Goal: Transaction & Acquisition: Purchase product/service

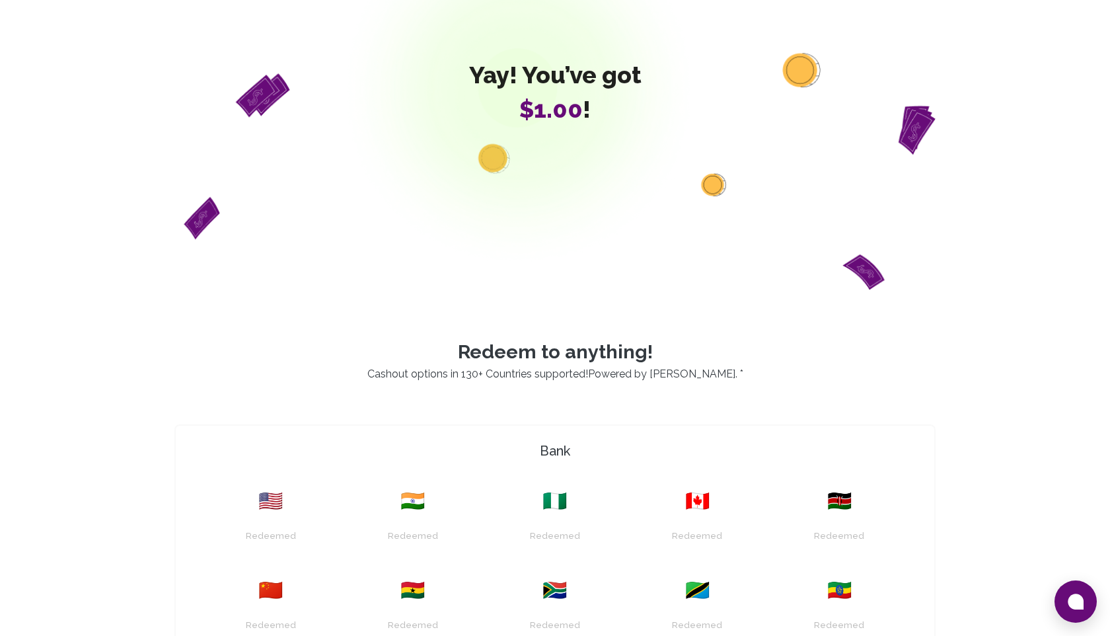
scroll to position [193, 0]
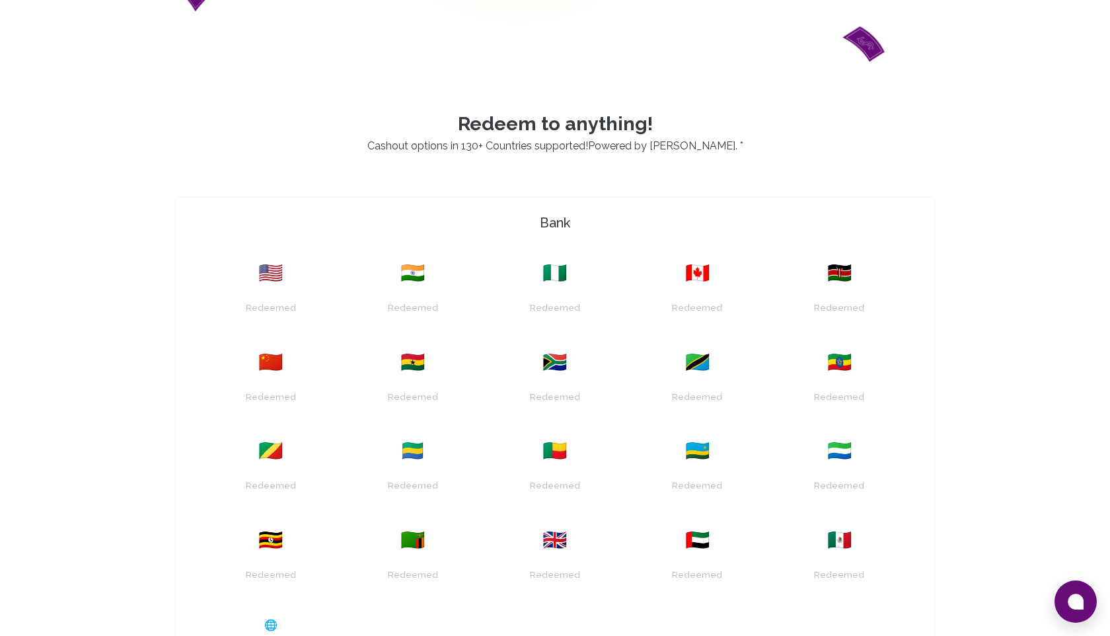
scroll to position [375, 0]
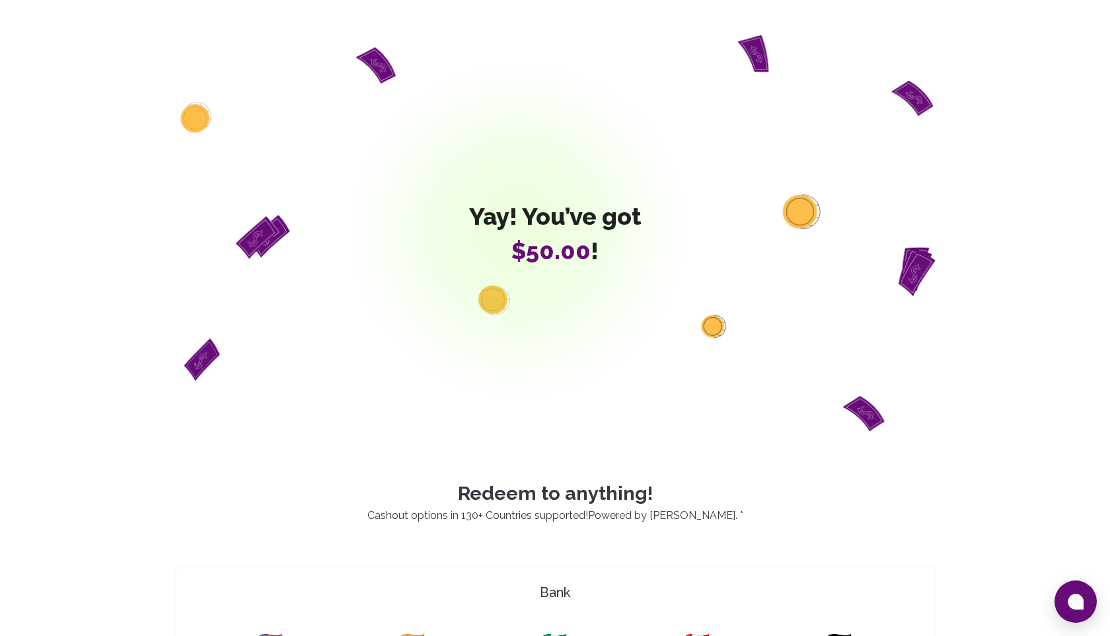
scroll to position [350, 0]
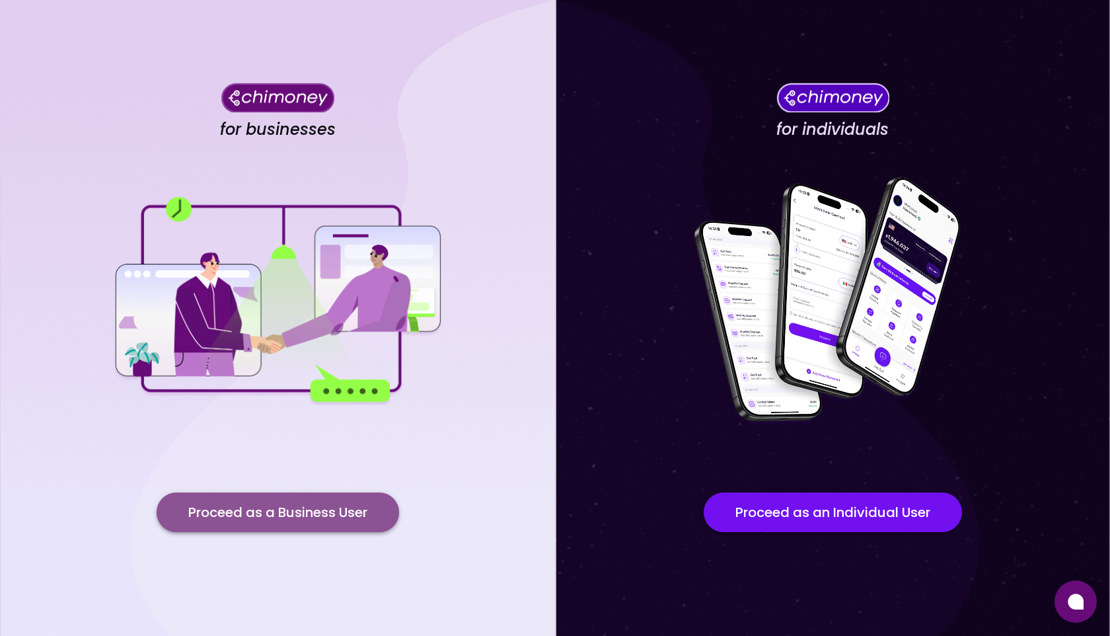
click at [262, 509] on button "Proceed as a Business User" at bounding box center [278, 512] width 243 height 40
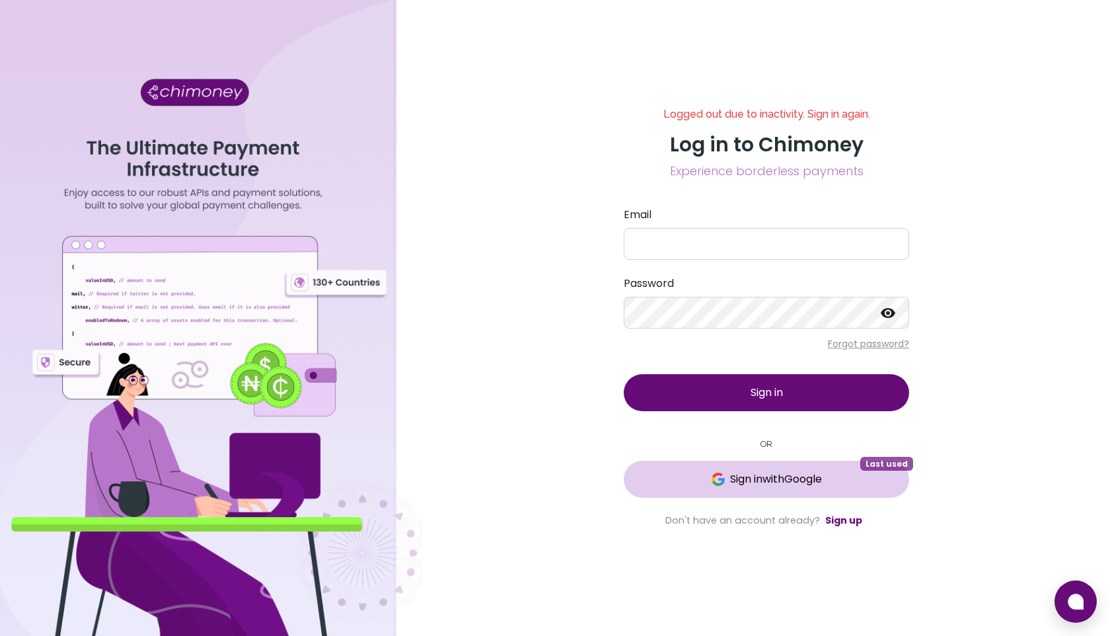
click at [753, 485] on span "Sign in with Google" at bounding box center [776, 479] width 92 height 16
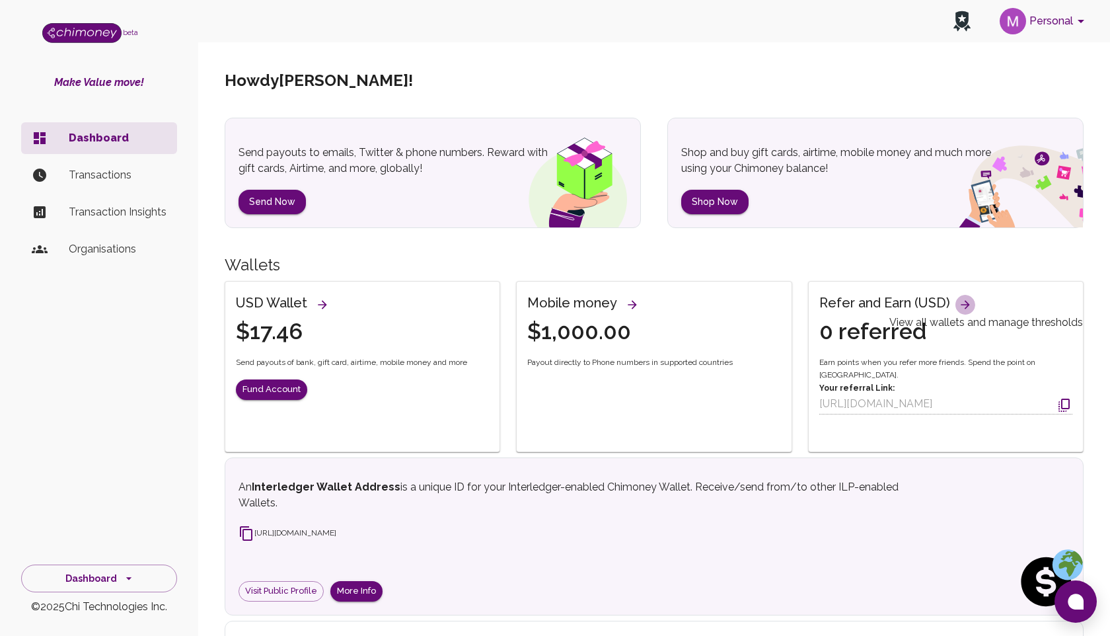
click at [961, 305] on icon "View all wallets and manage thresholds" at bounding box center [965, 304] width 13 height 13
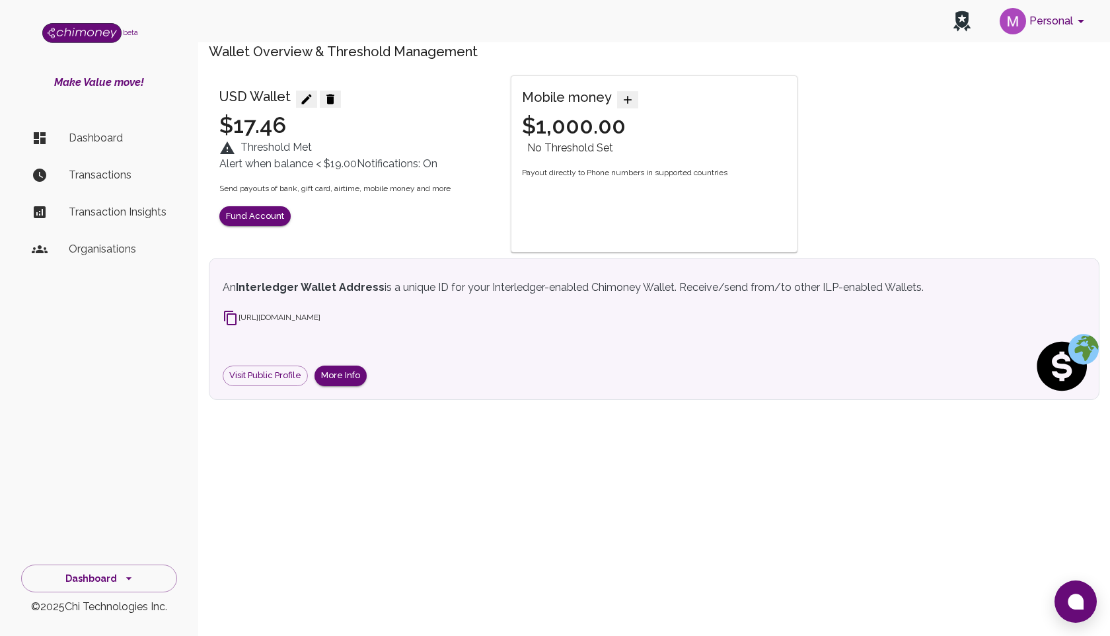
click at [98, 137] on p "Dashboard" at bounding box center [118, 138] width 98 height 16
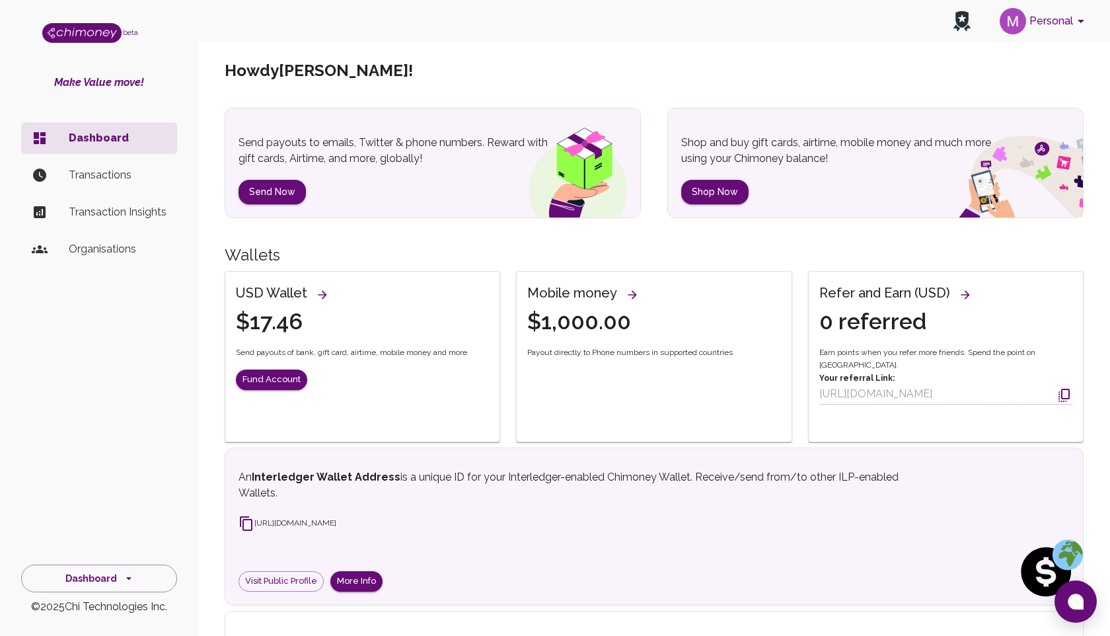
scroll to position [4, 0]
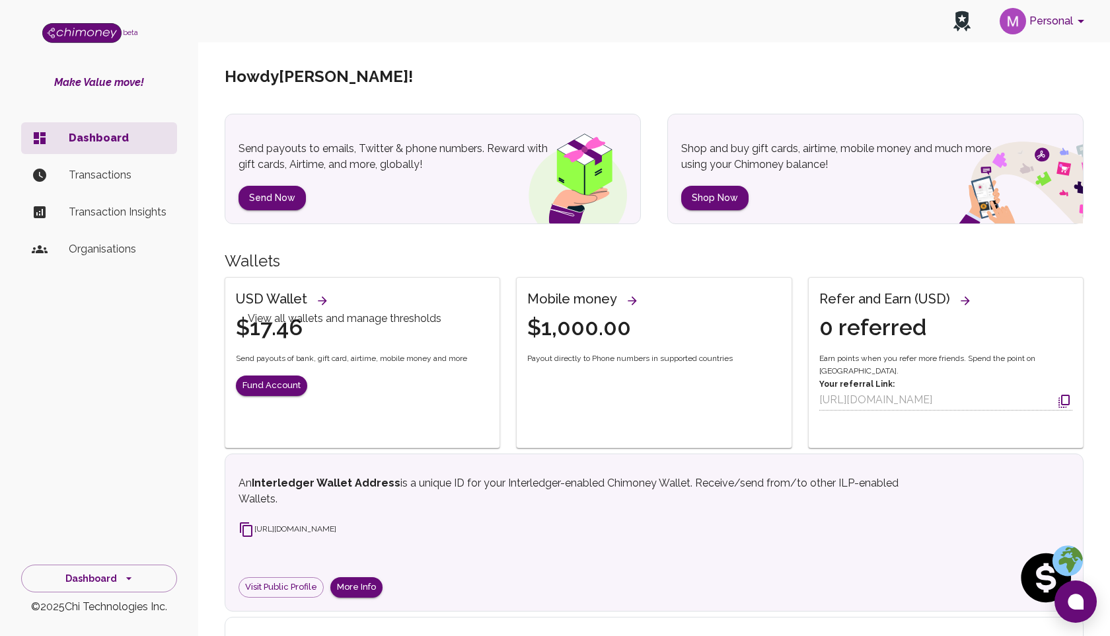
click at [321, 297] on icon "View all wallets and manage thresholds" at bounding box center [322, 300] width 13 height 13
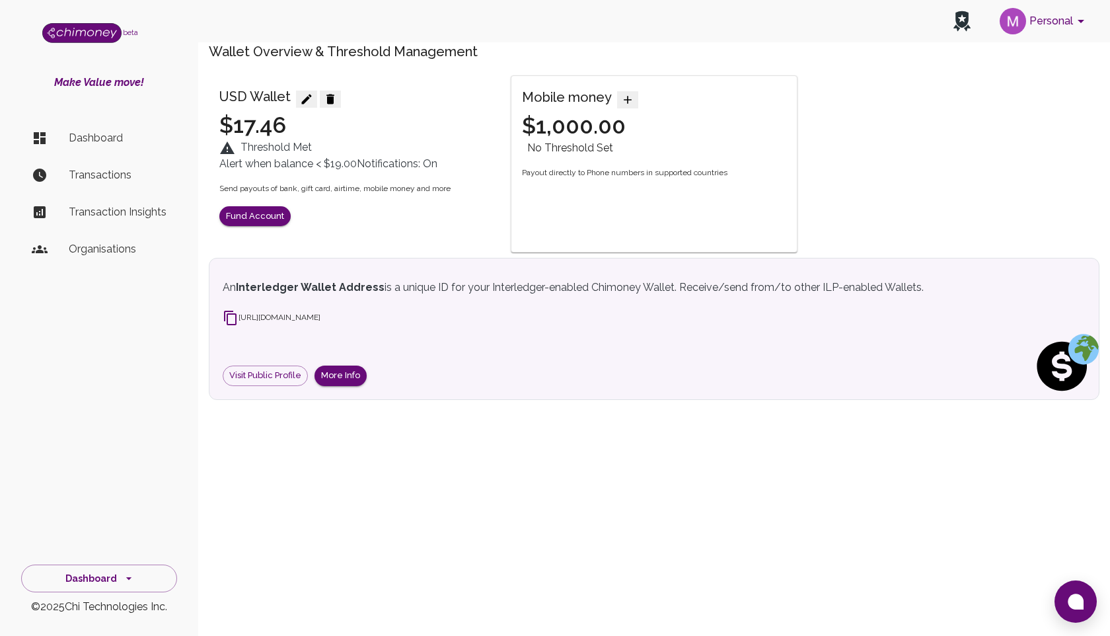
click at [607, 252] on div "Mobile money $1,000.00 No Threshold Set Payout directly to Phone numbers in sup…" at bounding box center [654, 163] width 286 height 177
click at [539, 252] on div "Mobile money $1,000.00 No Threshold Set Payout directly to Phone numbers in sup…" at bounding box center [654, 163] width 286 height 177
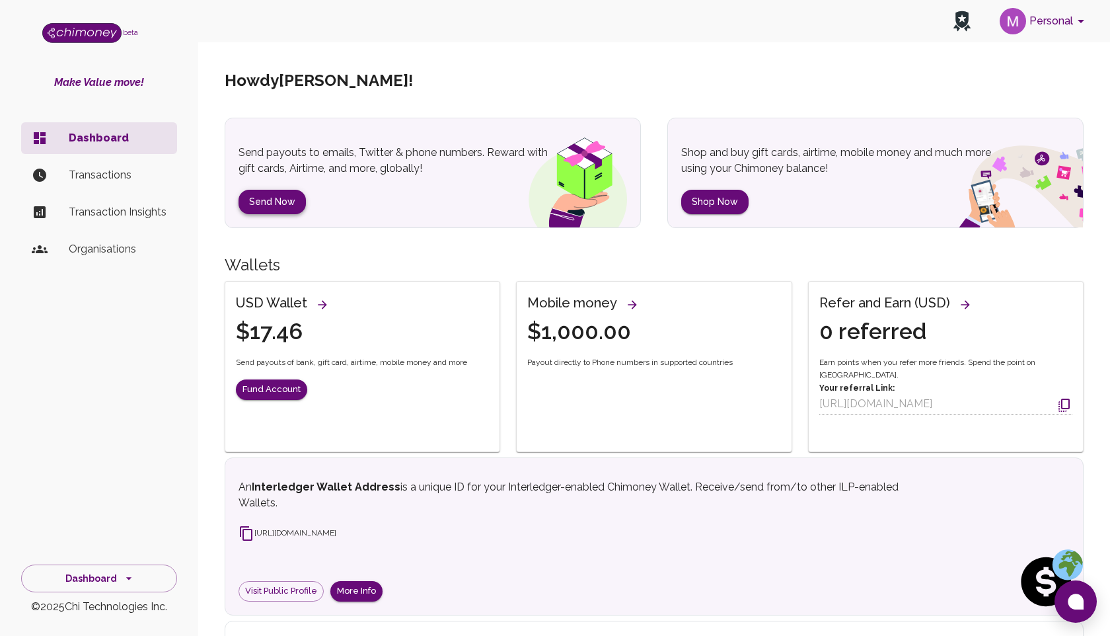
click at [285, 204] on button "Send Now" at bounding box center [272, 202] width 67 height 24
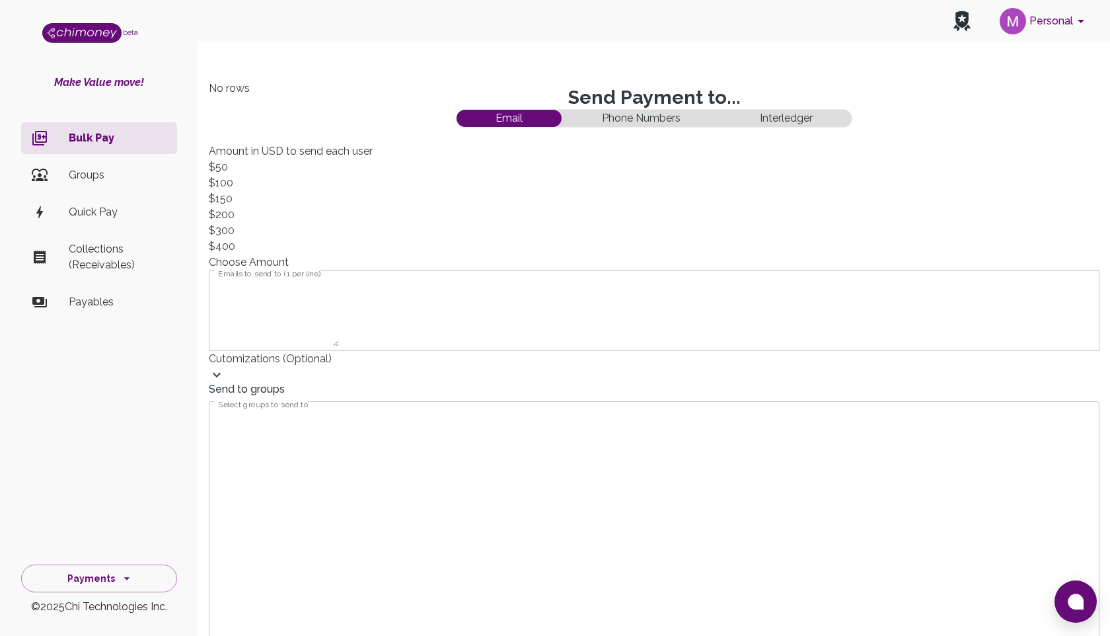
scroll to position [170, 739]
click at [339, 270] on textarea "Emails to send to (1 per line)" at bounding box center [274, 308] width 130 height 76
type textarea "mahfuz@chimoney.io"
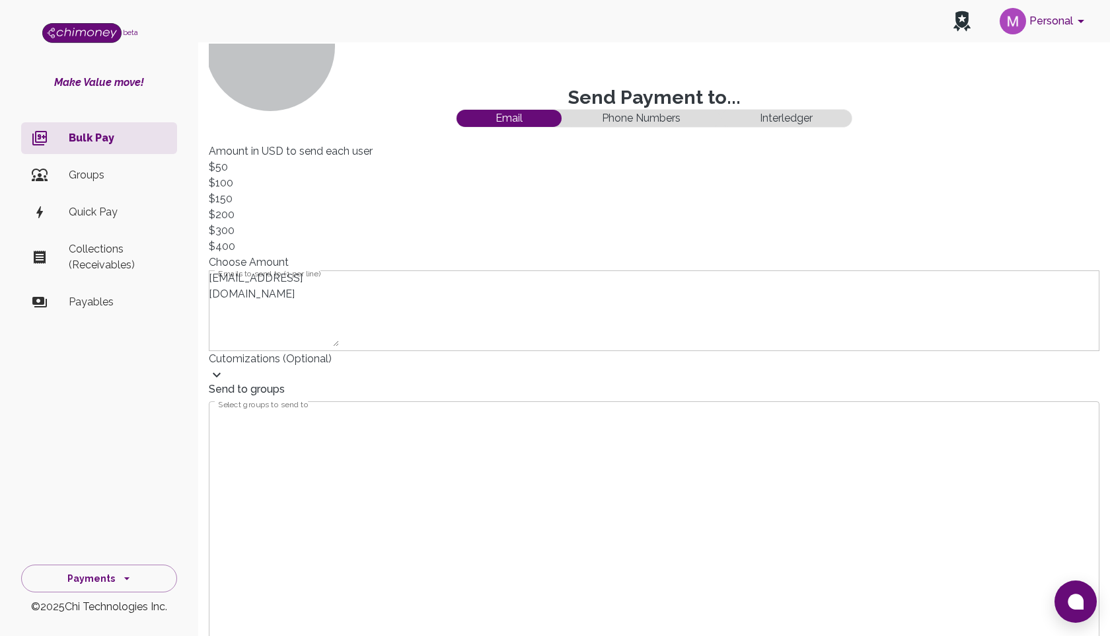
click at [289, 256] on span "Choose amount" at bounding box center [249, 262] width 80 height 13
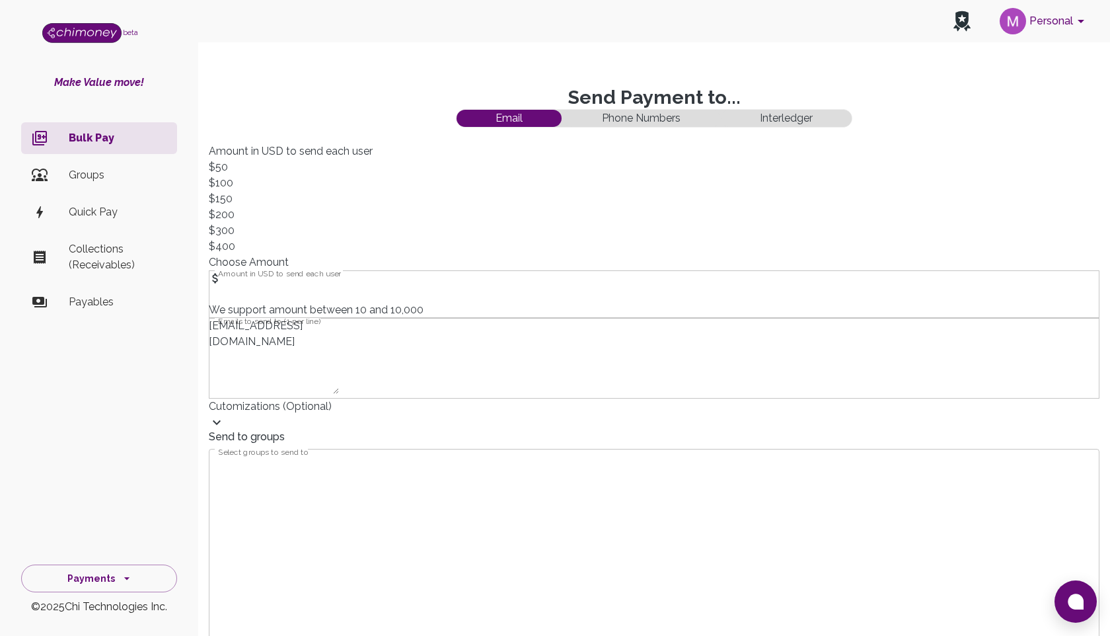
click at [340, 286] on input "Amount in USD to send each user" at bounding box center [274, 294] width 131 height 16
type input "1"
click at [468, 397] on div "Emails to send to (1 per line) mahfuz@chimoney.io x Emails to send to (1 per li…" at bounding box center [654, 358] width 891 height 81
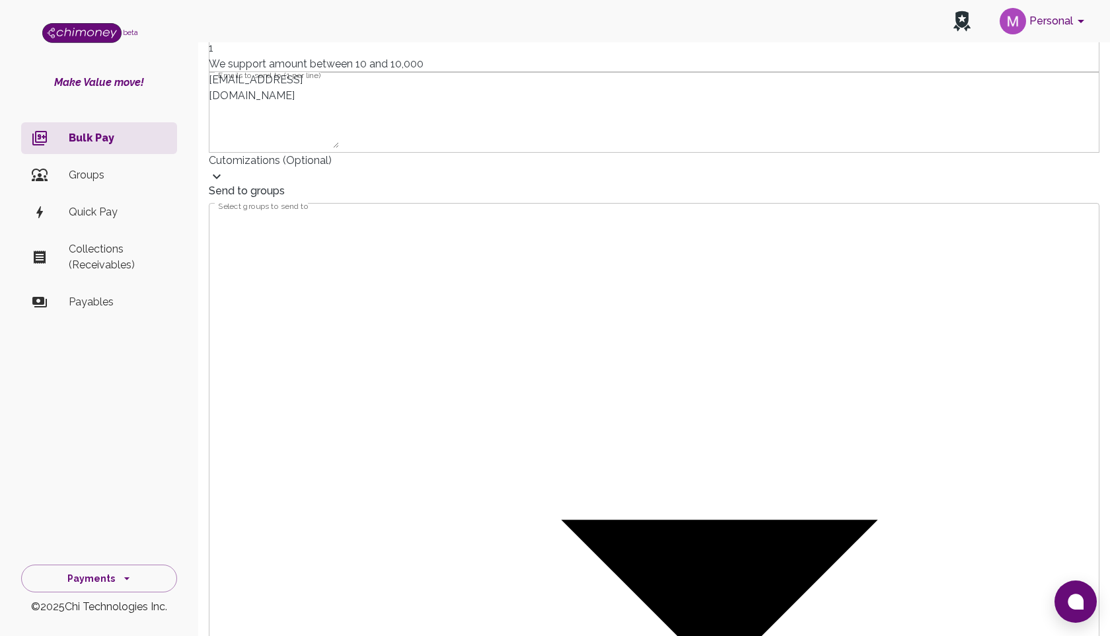
scroll to position [265, 0]
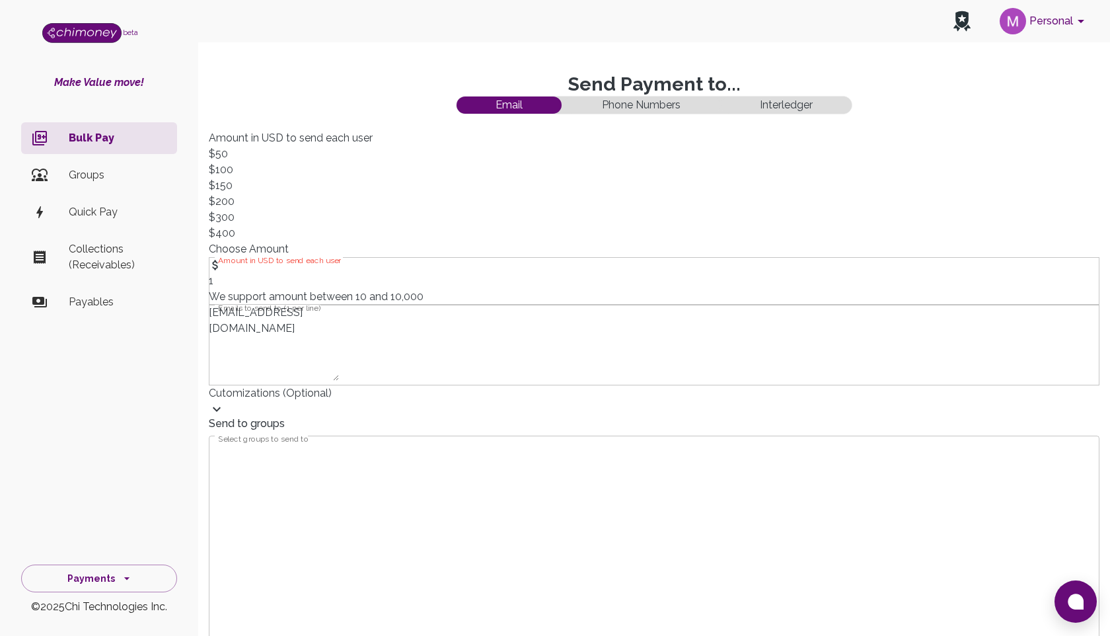
scroll to position [0, 0]
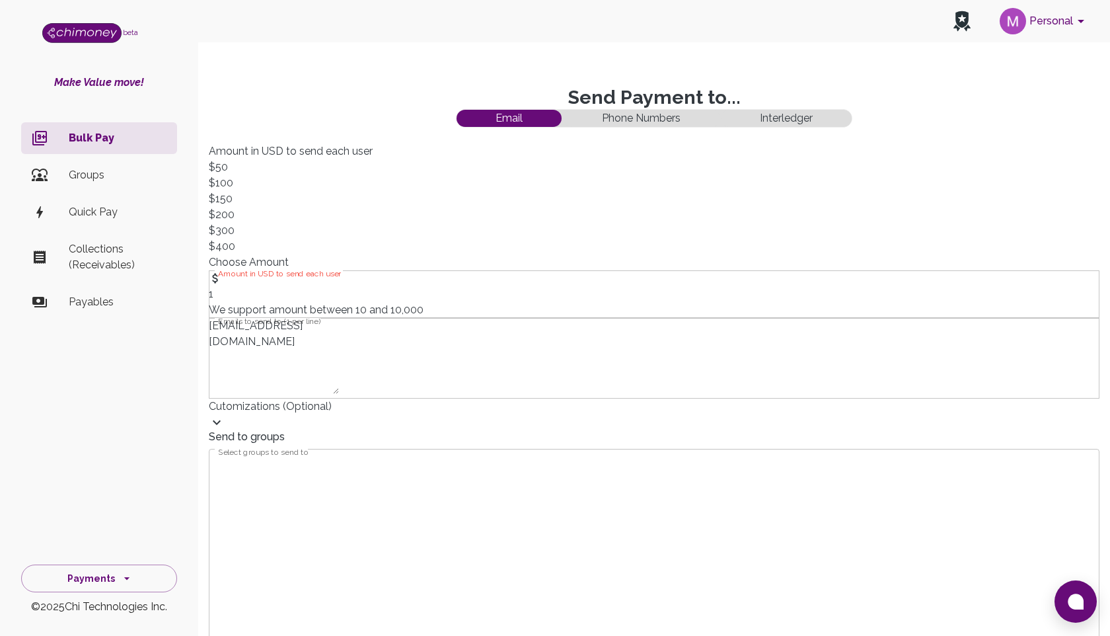
click at [340, 286] on input "1" at bounding box center [274, 294] width 131 height 16
click at [339, 340] on textarea "mahfuz@chimoney.io" at bounding box center [274, 356] width 130 height 76
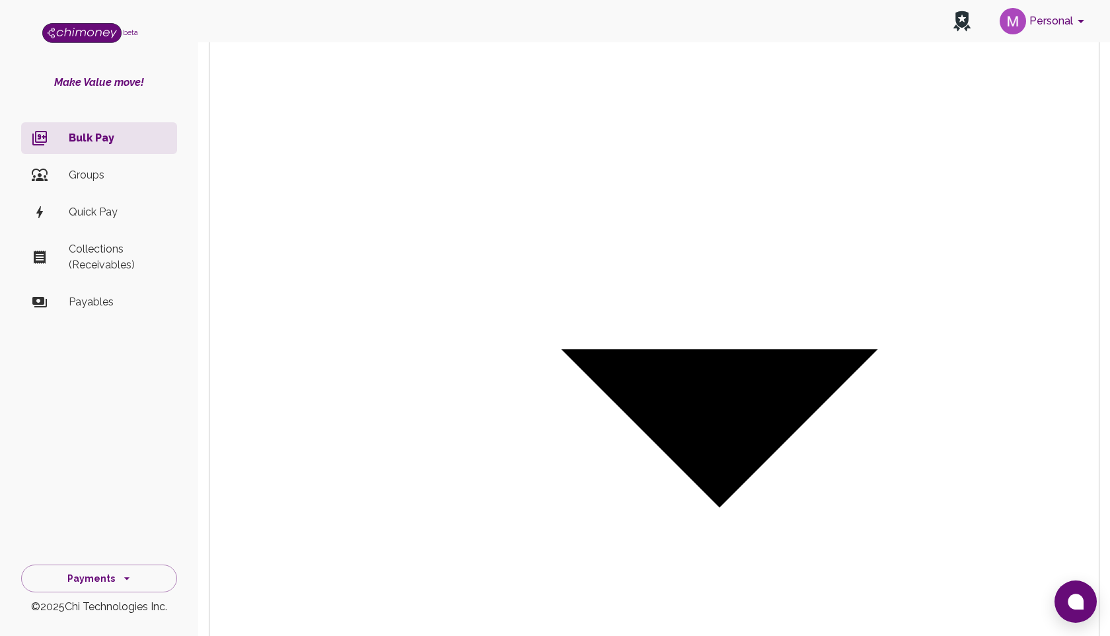
scroll to position [609, 0]
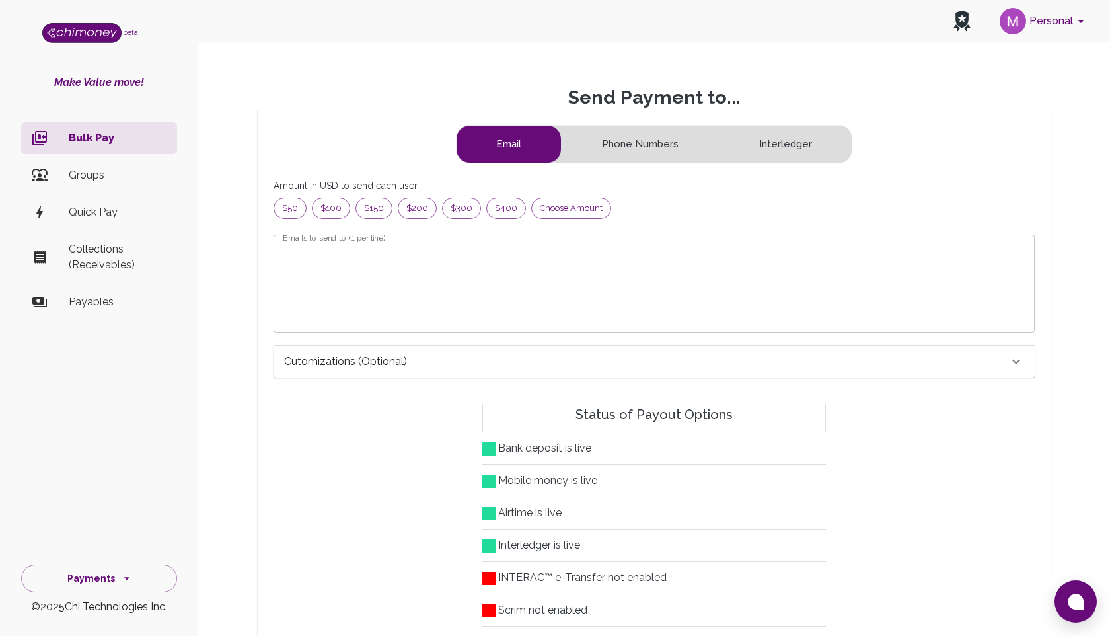
click at [317, 245] on textarea "Emails to send to (1 per line)" at bounding box center [654, 283] width 743 height 76
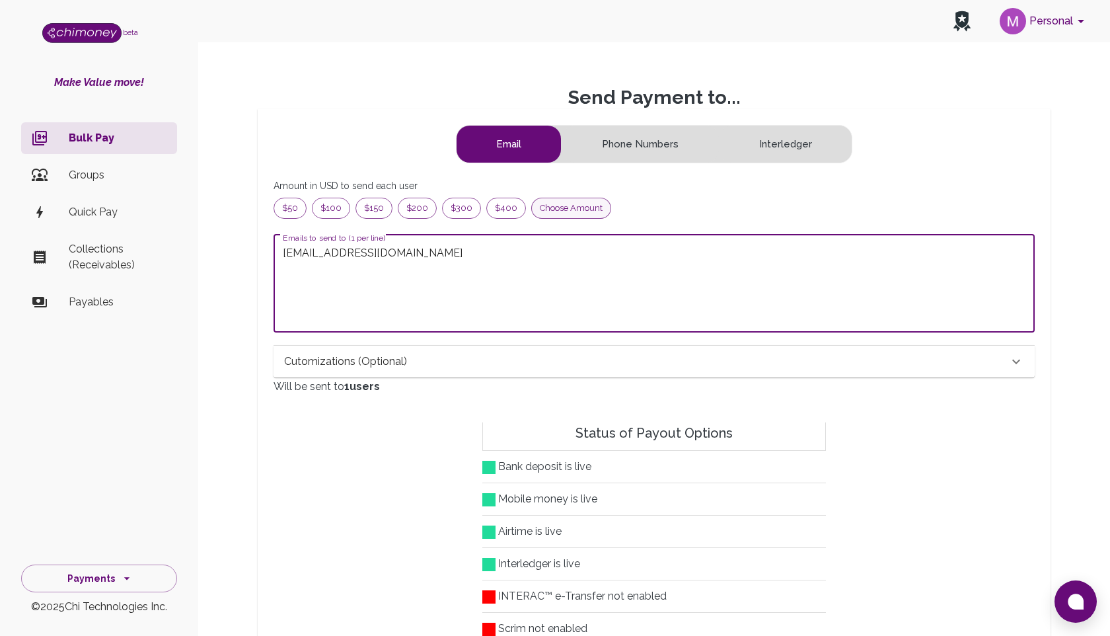
type textarea "[EMAIL_ADDRESS][DOMAIN_NAME]"
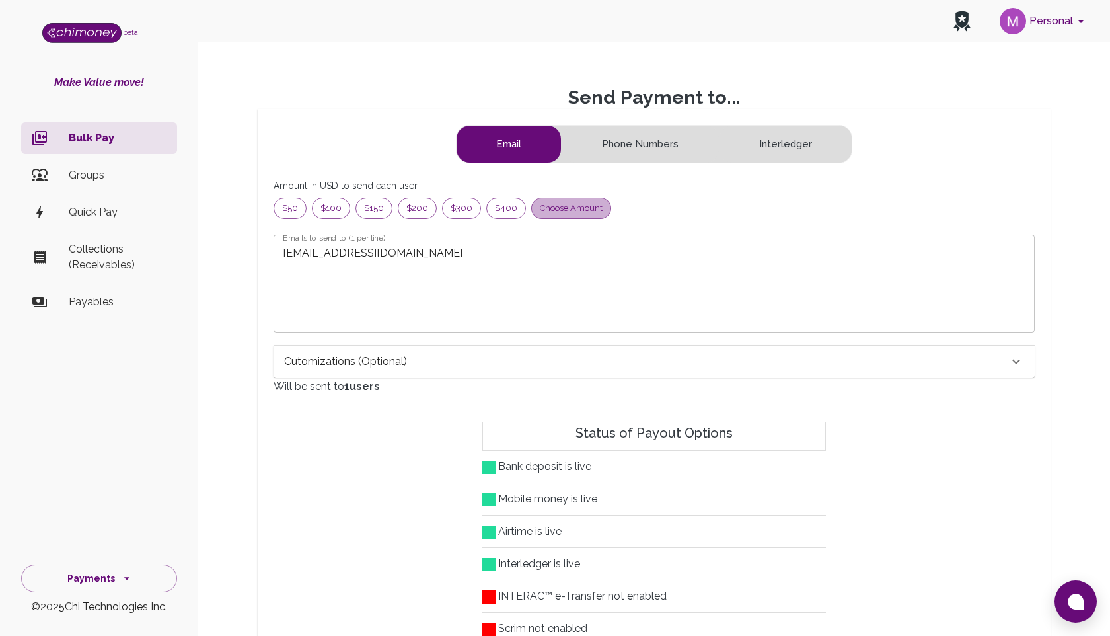
click at [548, 210] on span "Choose amount" at bounding box center [571, 208] width 79 height 13
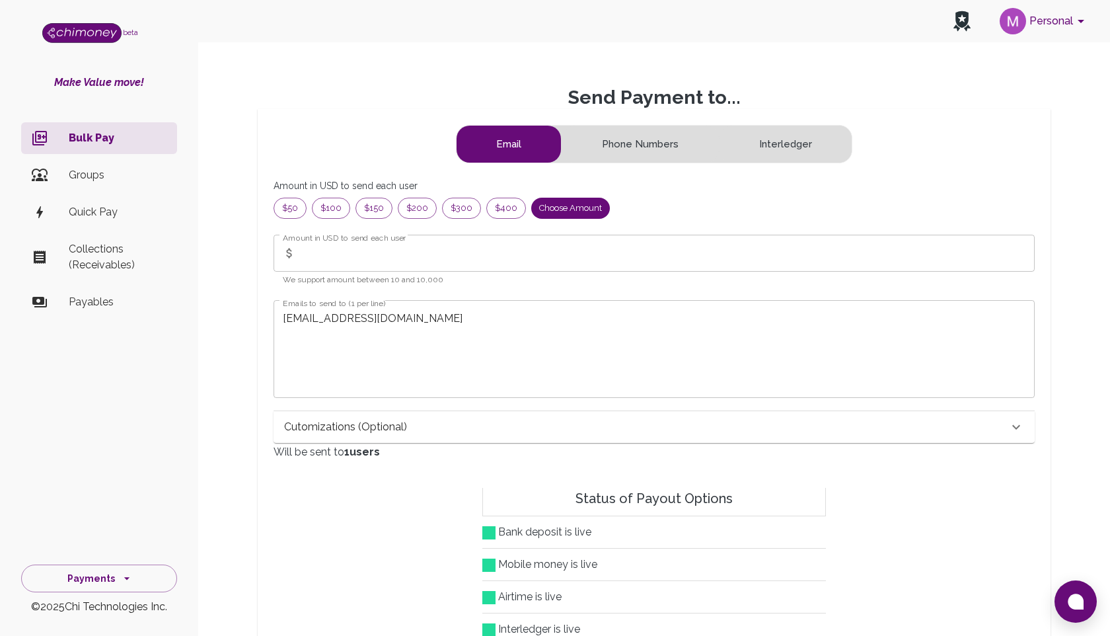
click at [345, 261] on input "Amount in USD to send each user" at bounding box center [668, 253] width 734 height 37
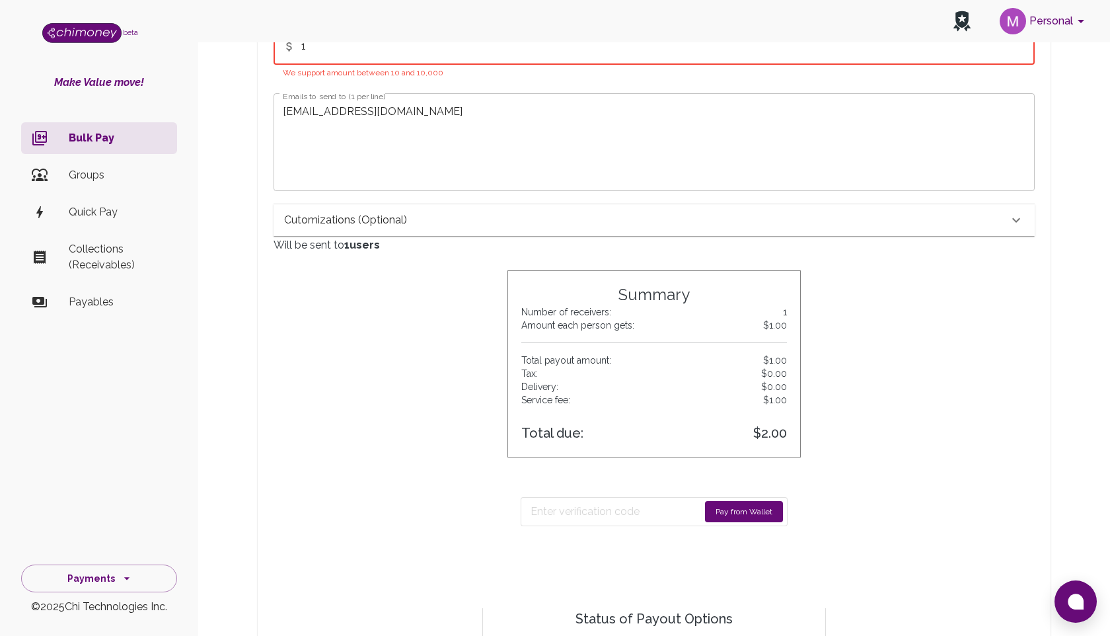
scroll to position [236, 0]
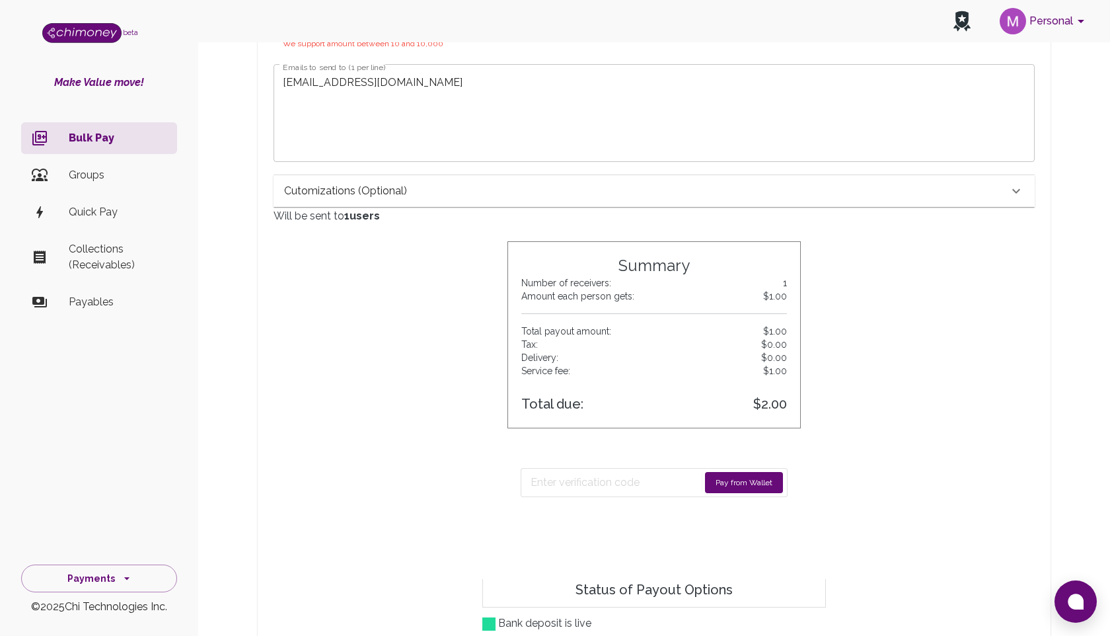
type input "1"
click at [724, 482] on button "Pay from Wallet" at bounding box center [744, 482] width 78 height 21
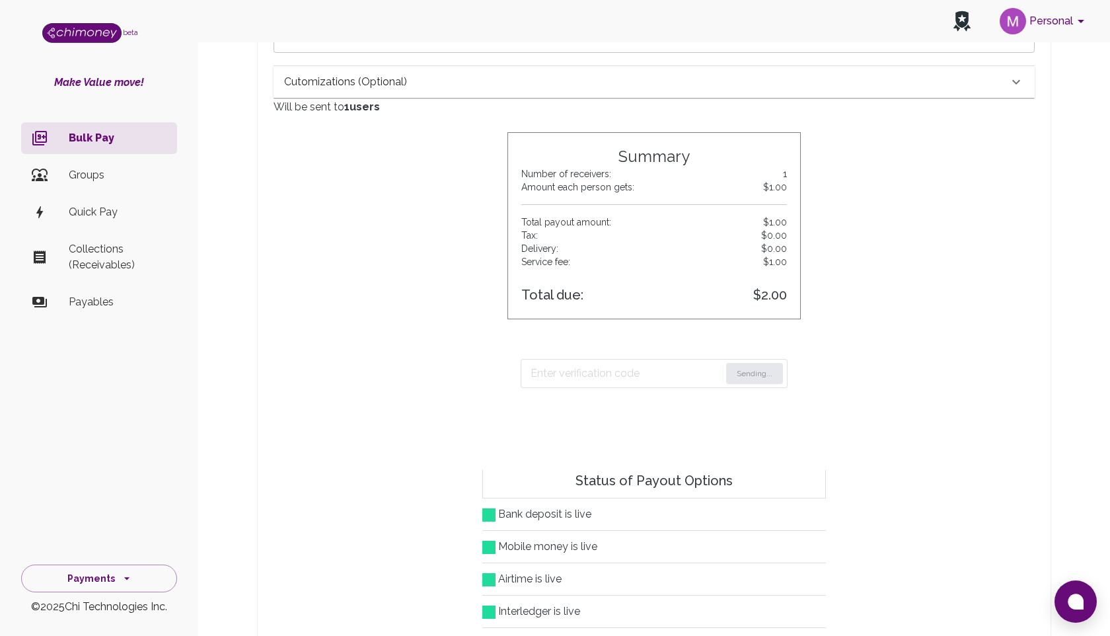
scroll to position [344, 0]
click at [758, 369] on button "Sending..." at bounding box center [754, 374] width 57 height 21
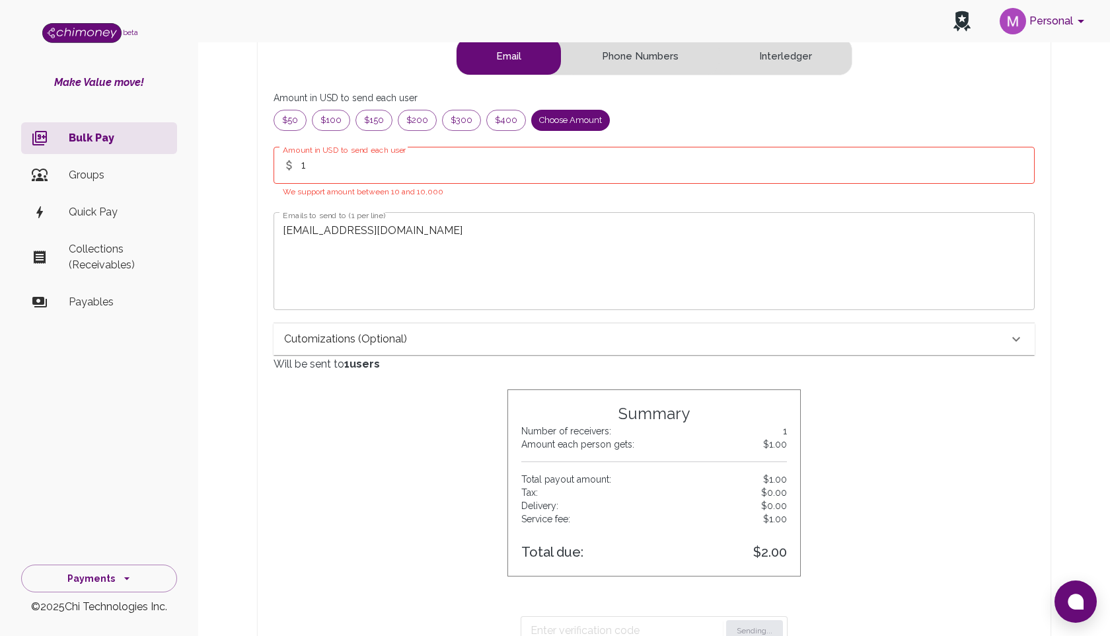
scroll to position [0, 0]
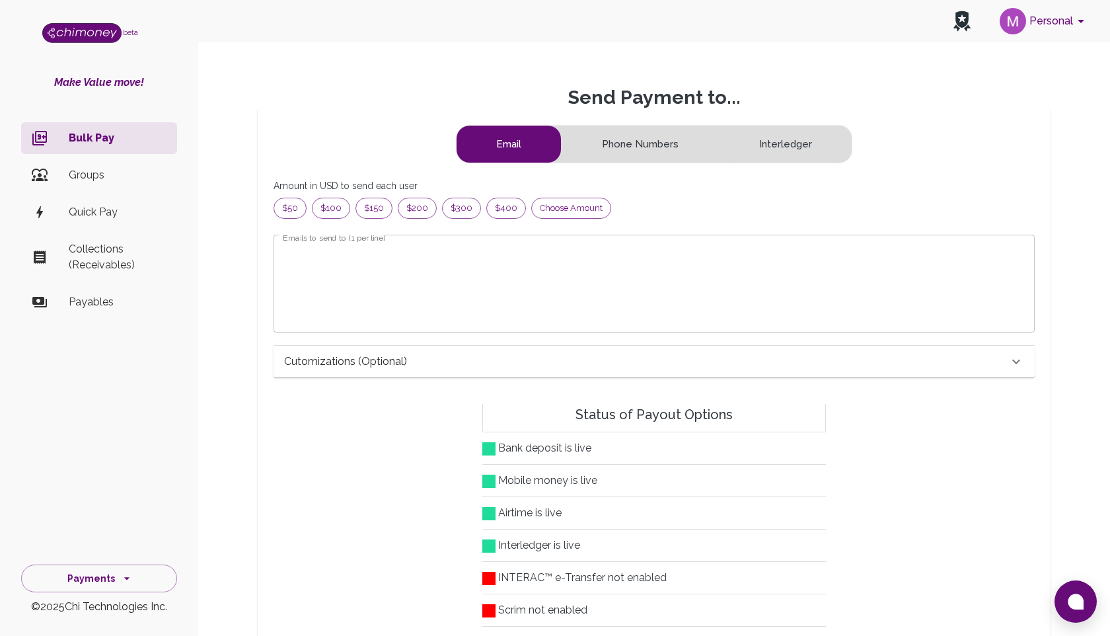
scroll to position [170, 739]
click at [702, 263] on textarea "Emails to send to (1 per line)" at bounding box center [654, 283] width 743 height 76
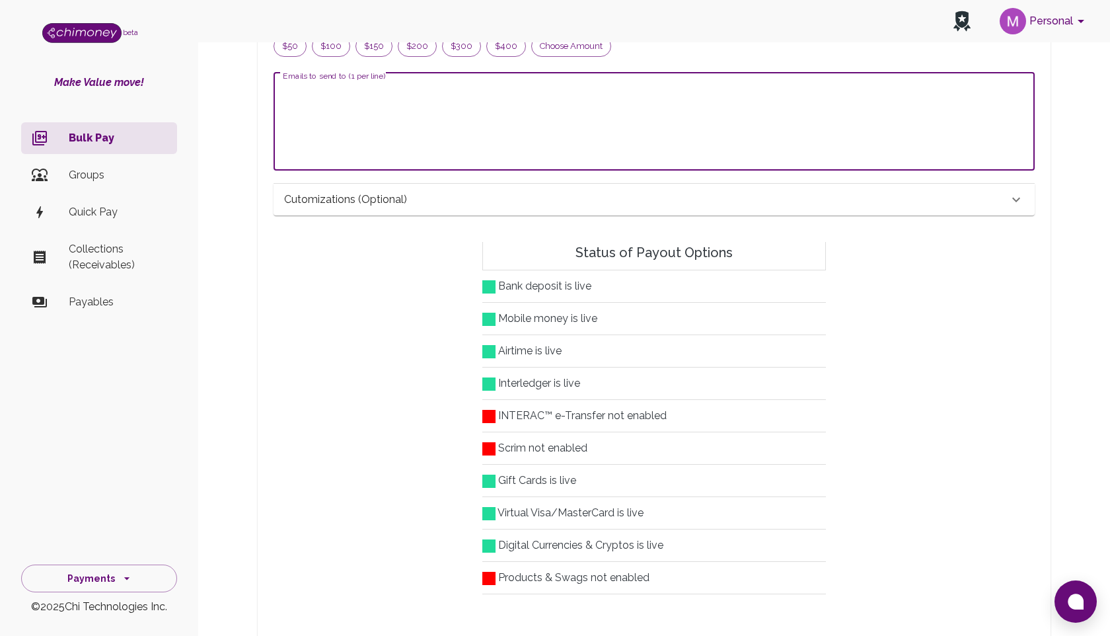
scroll to position [0, 0]
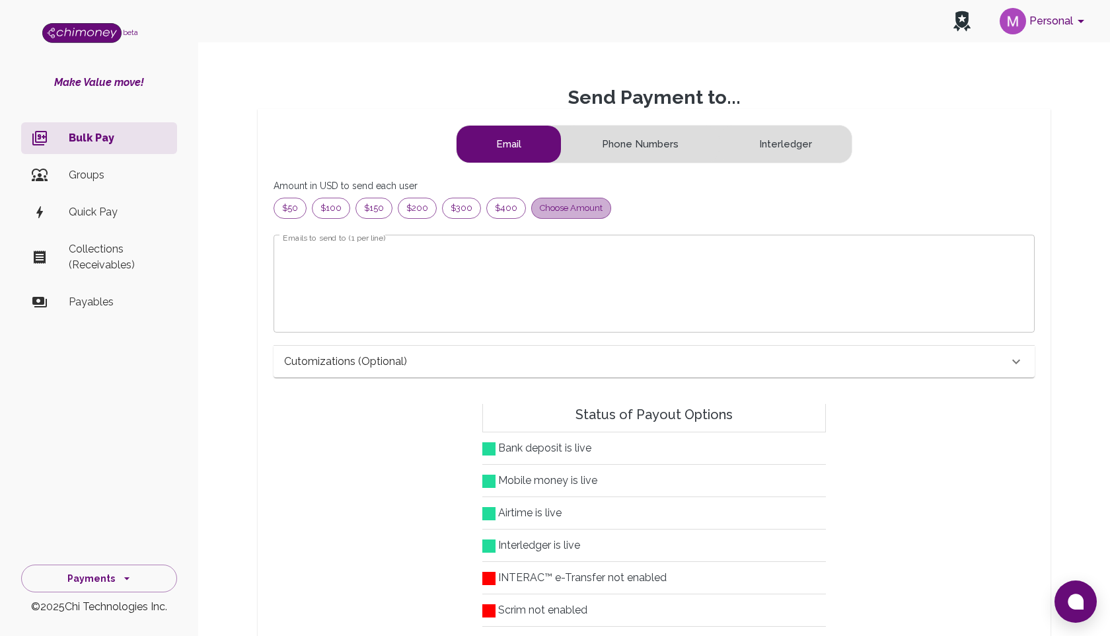
click at [558, 213] on span "Choose amount" at bounding box center [571, 208] width 79 height 13
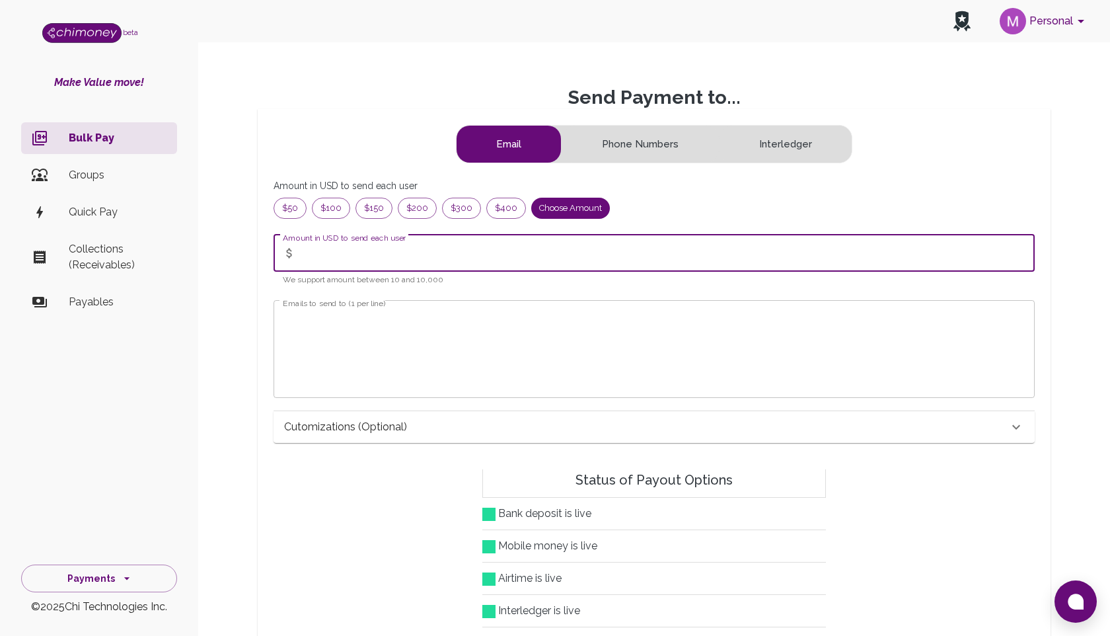
click at [361, 262] on input "Amount in USD to send each user" at bounding box center [668, 253] width 734 height 37
type input "1"
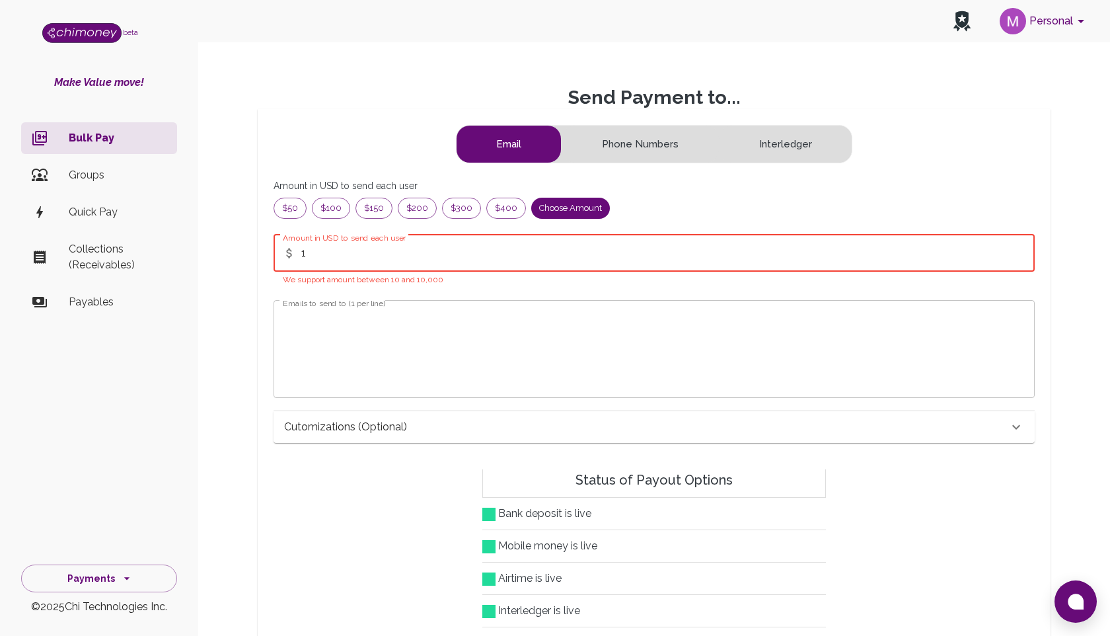
click at [387, 325] on textarea "Emails to send to (1 per line)" at bounding box center [654, 349] width 743 height 76
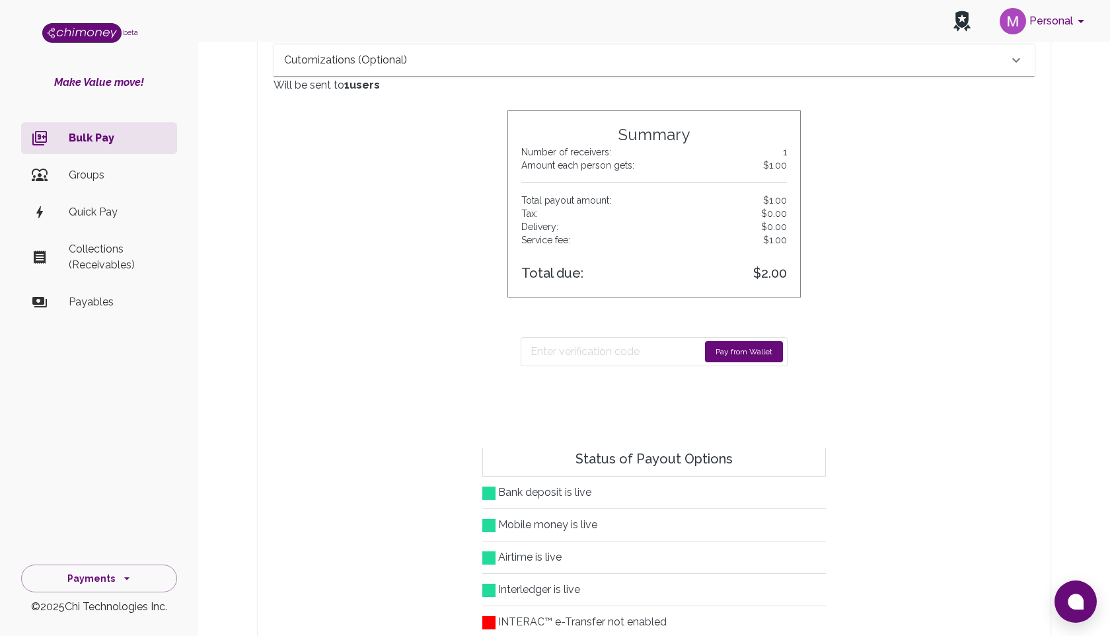
scroll to position [395, 0]
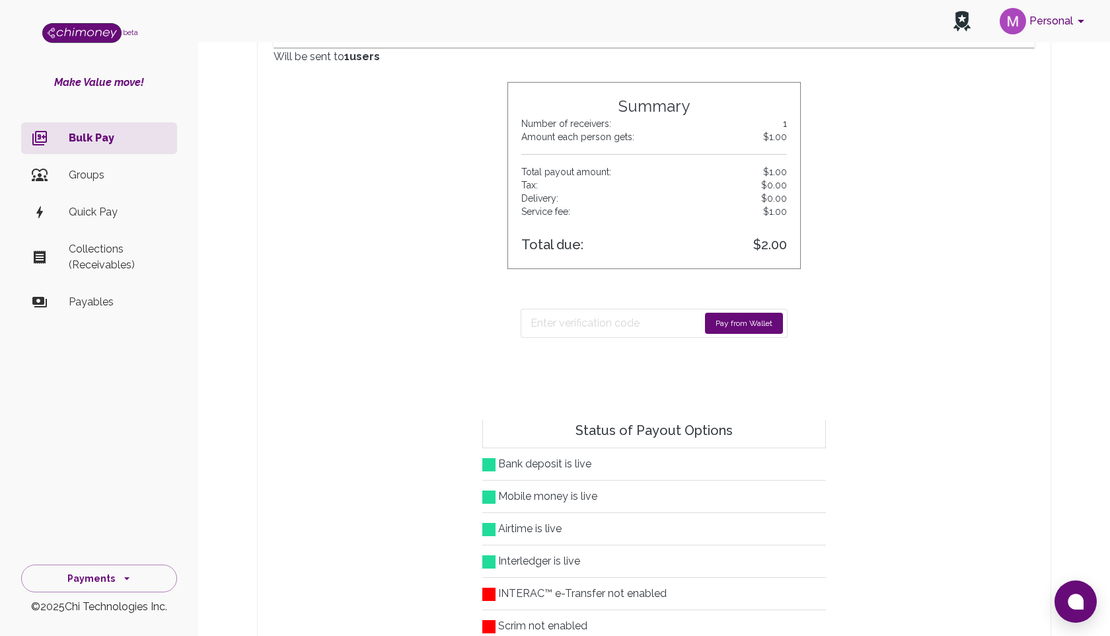
type textarea "mahfuz@chimoney.io"
click at [734, 315] on button "Pay from Wallet" at bounding box center [744, 323] width 78 height 21
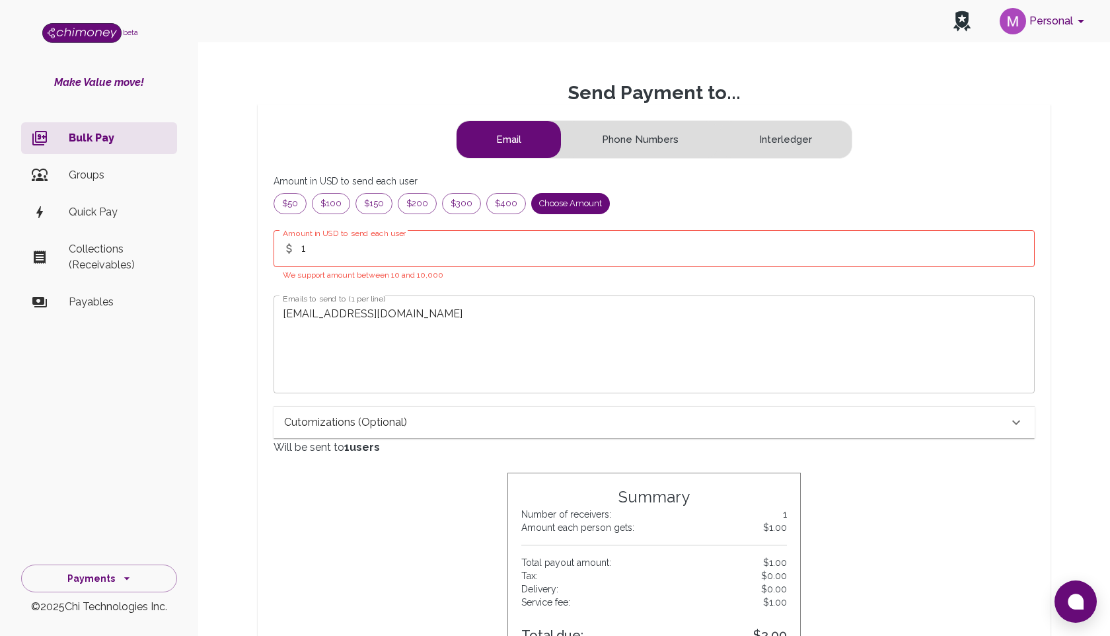
scroll to position [3, 0]
click at [392, 261] on input "1" at bounding box center [668, 249] width 734 height 37
type input "10"
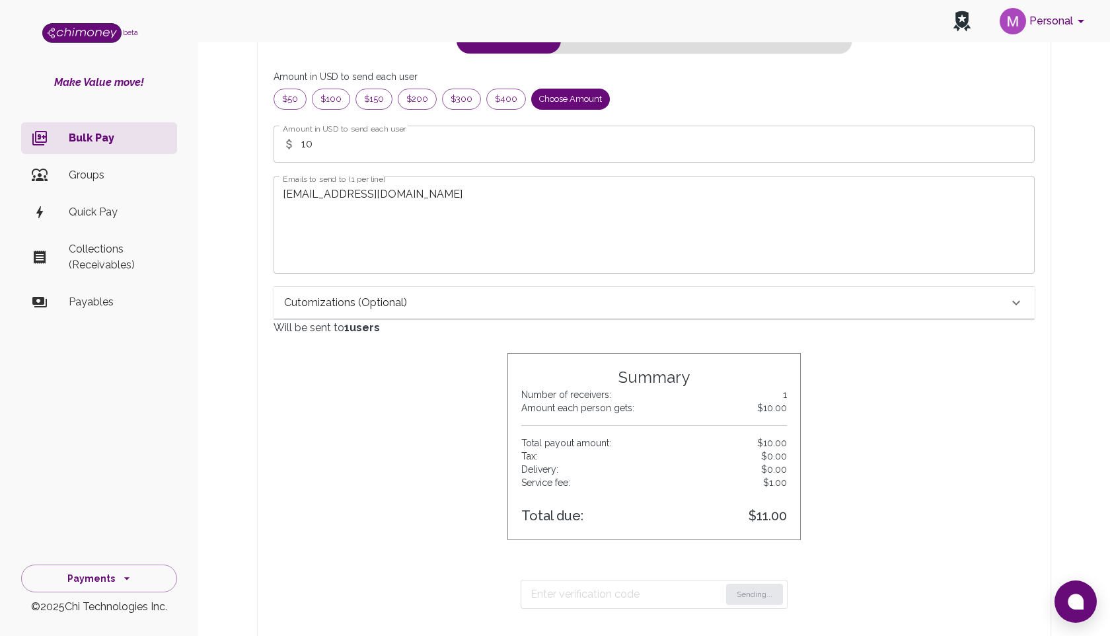
scroll to position [0, 0]
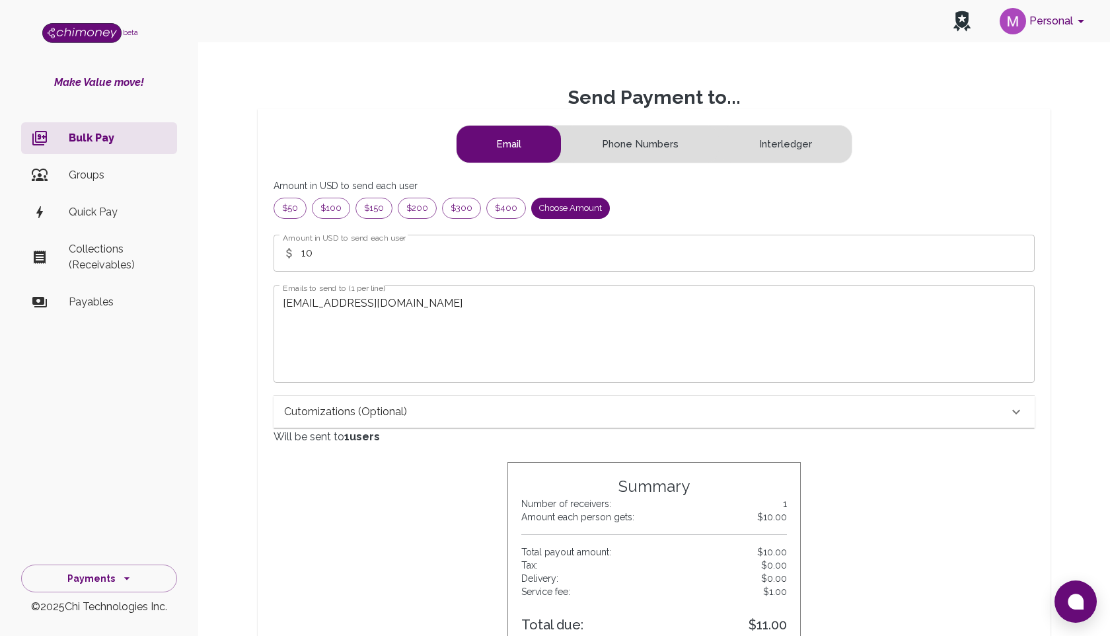
click at [609, 141] on button "Phone Numbers" at bounding box center [640, 144] width 156 height 37
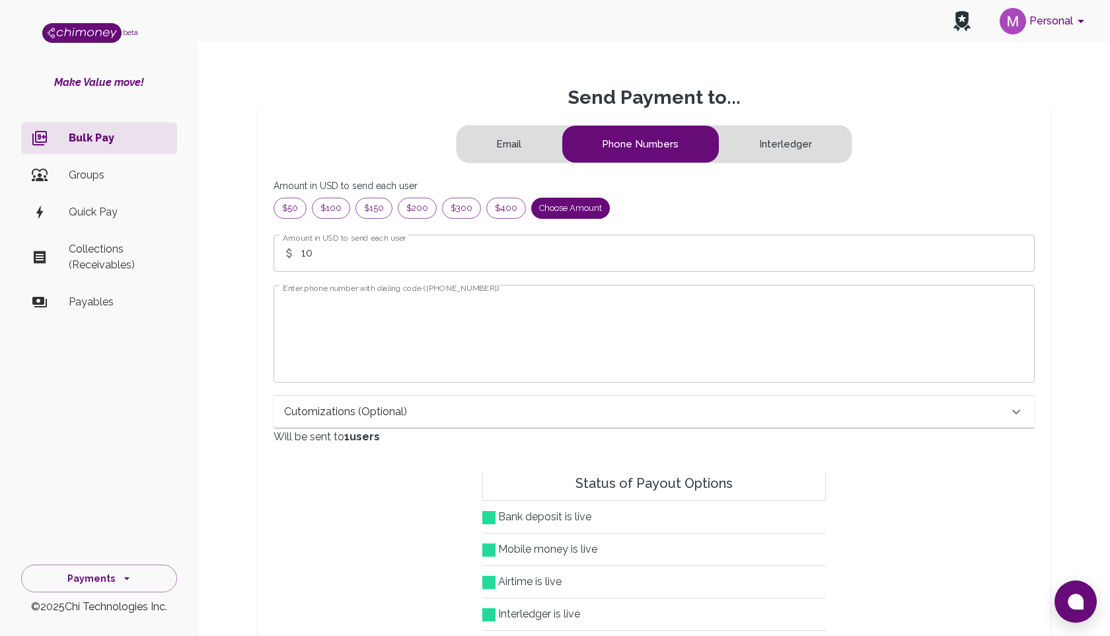
click at [534, 149] on button "Email" at bounding box center [509, 144] width 104 height 37
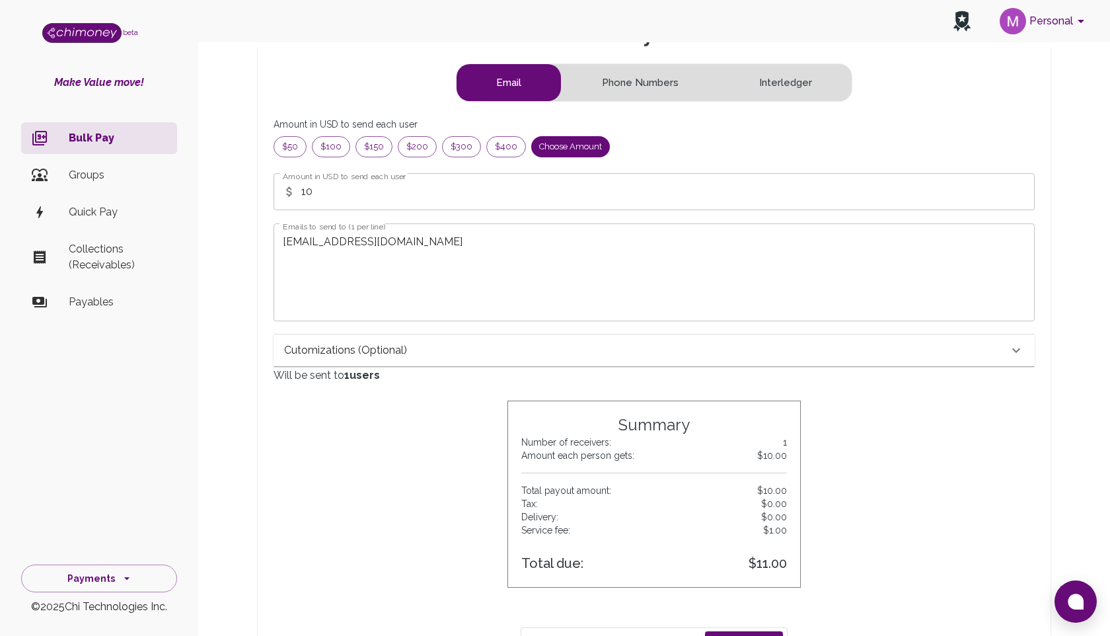
scroll to position [171, 0]
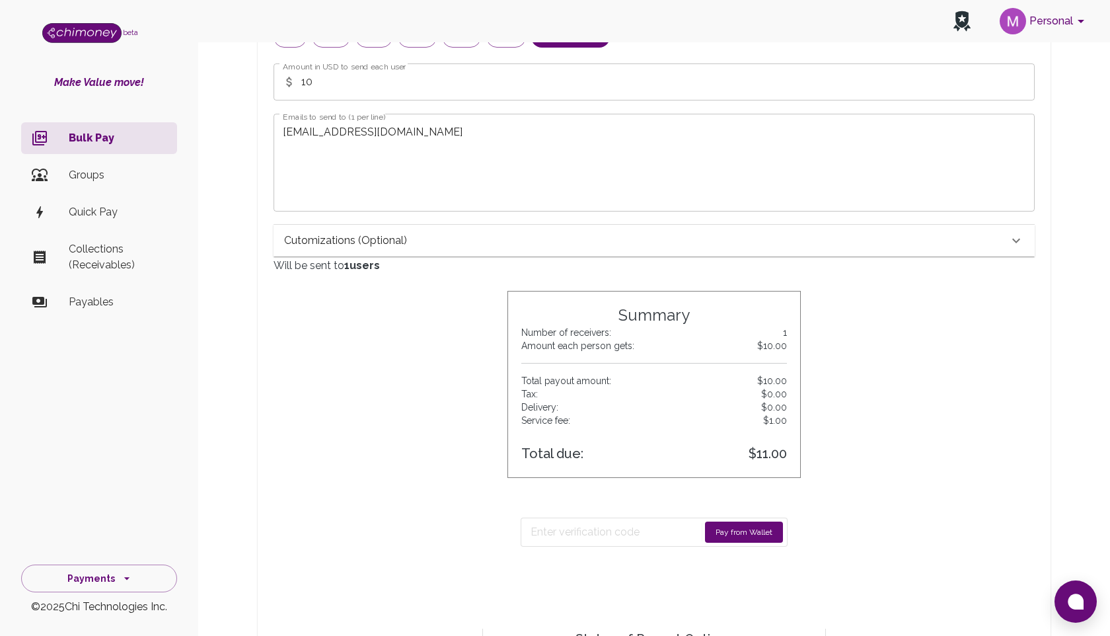
click at [743, 537] on button "Pay from Wallet" at bounding box center [744, 531] width 78 height 21
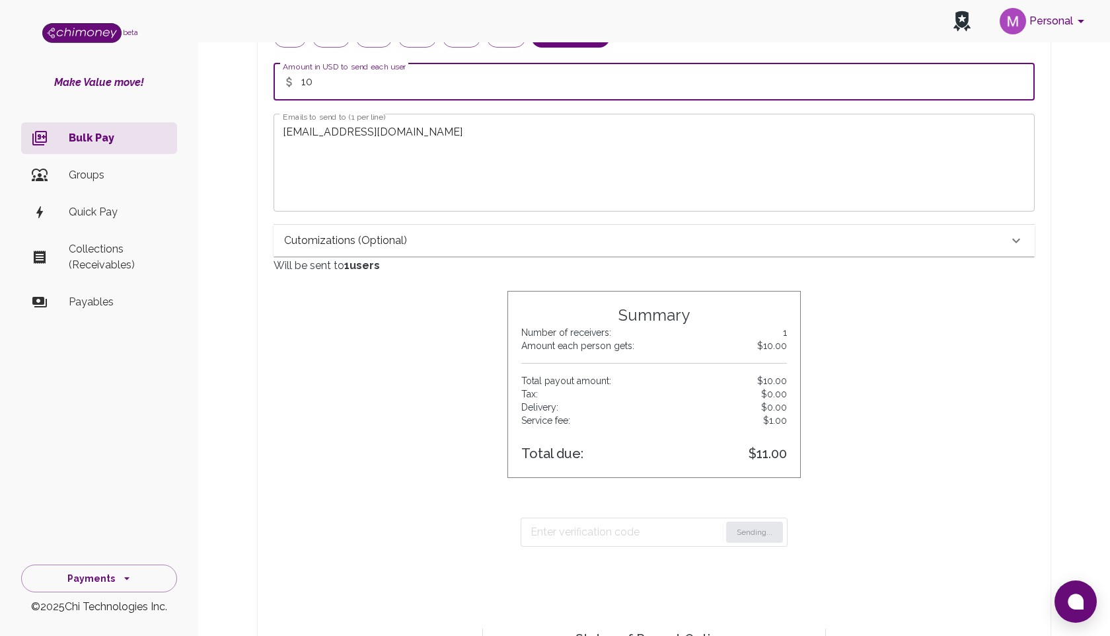
click at [366, 90] on input "10" at bounding box center [668, 81] width 734 height 37
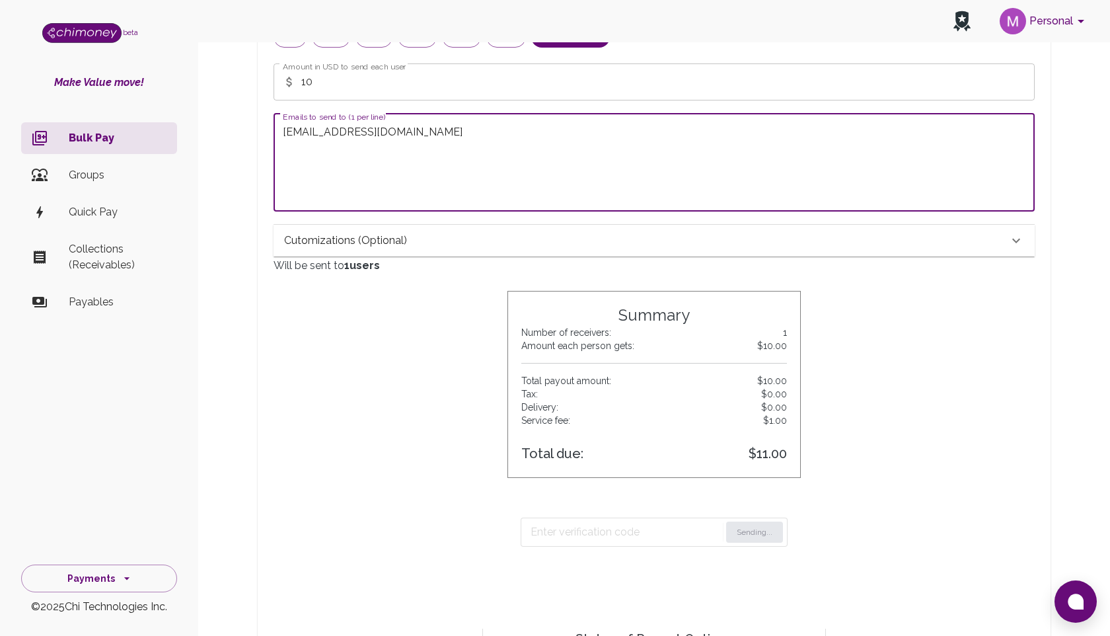
click at [418, 170] on textarea "mahfuz@chimoney.io" at bounding box center [654, 162] width 743 height 76
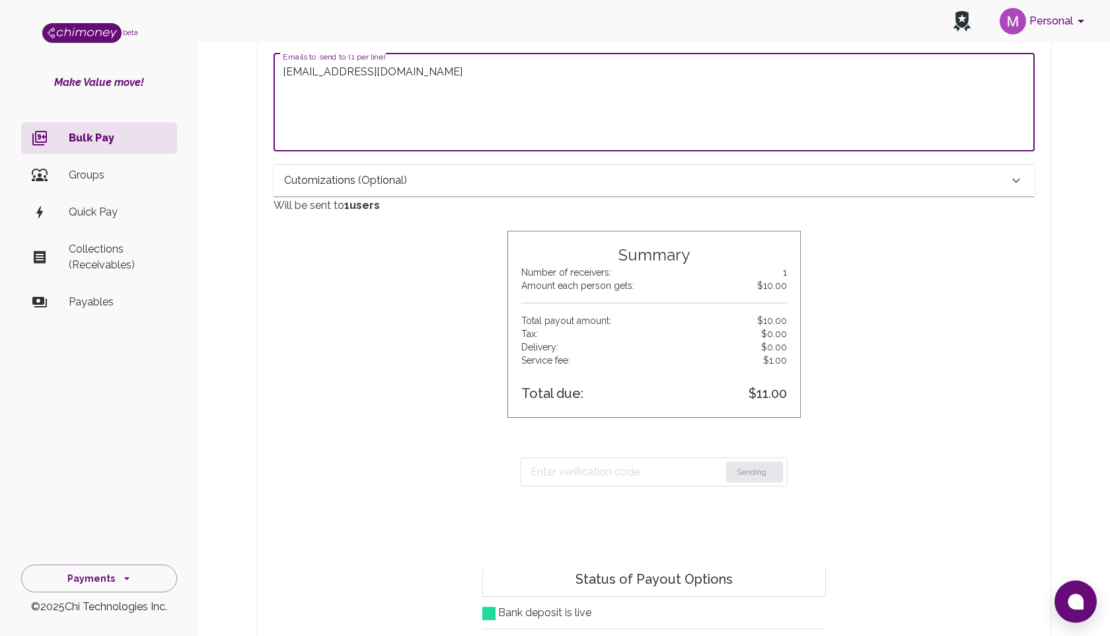
scroll to position [237, 0]
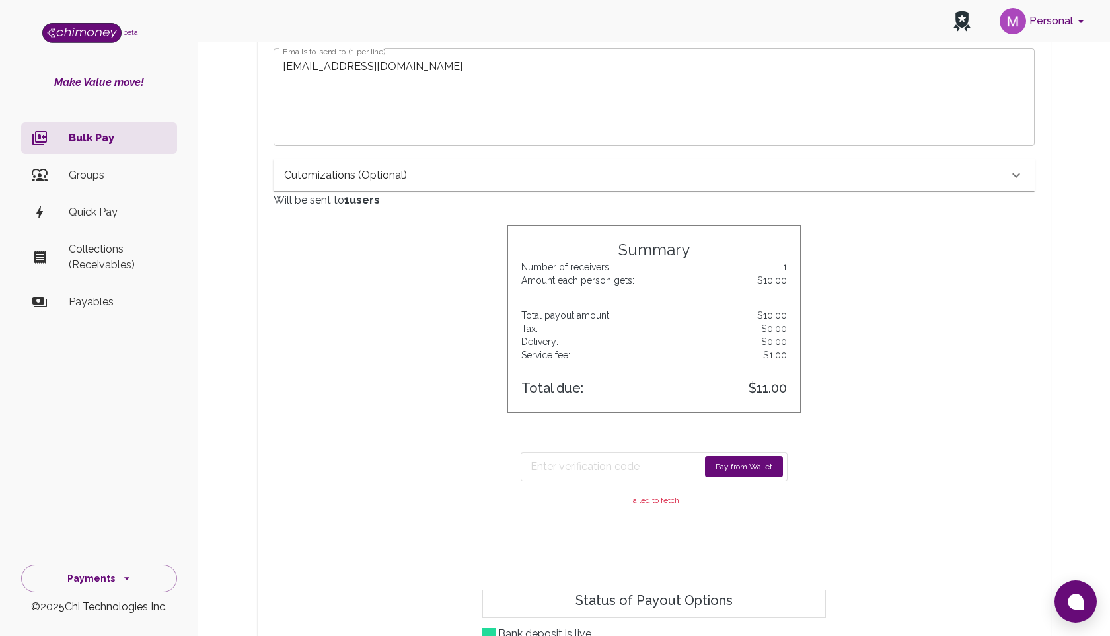
click at [410, 407] on form "Email Phone Numbers Interledger Amount in USD to send each user $50 $100 $150 $…" at bounding box center [654, 233] width 761 height 691
click at [733, 467] on button "Pay from Wallet" at bounding box center [744, 466] width 78 height 21
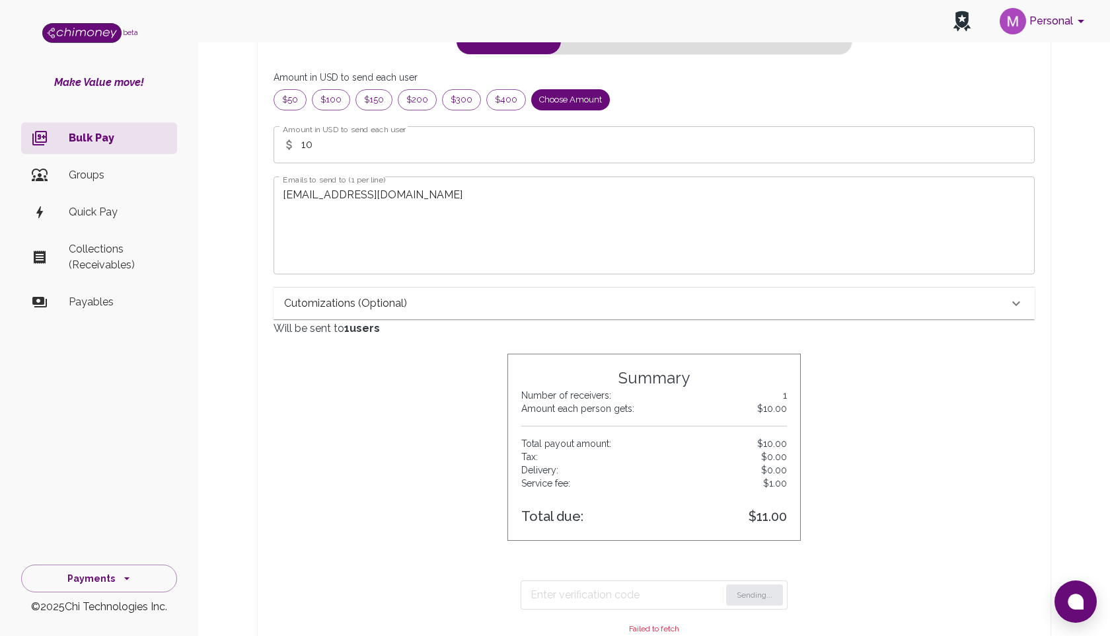
scroll to position [0, 0]
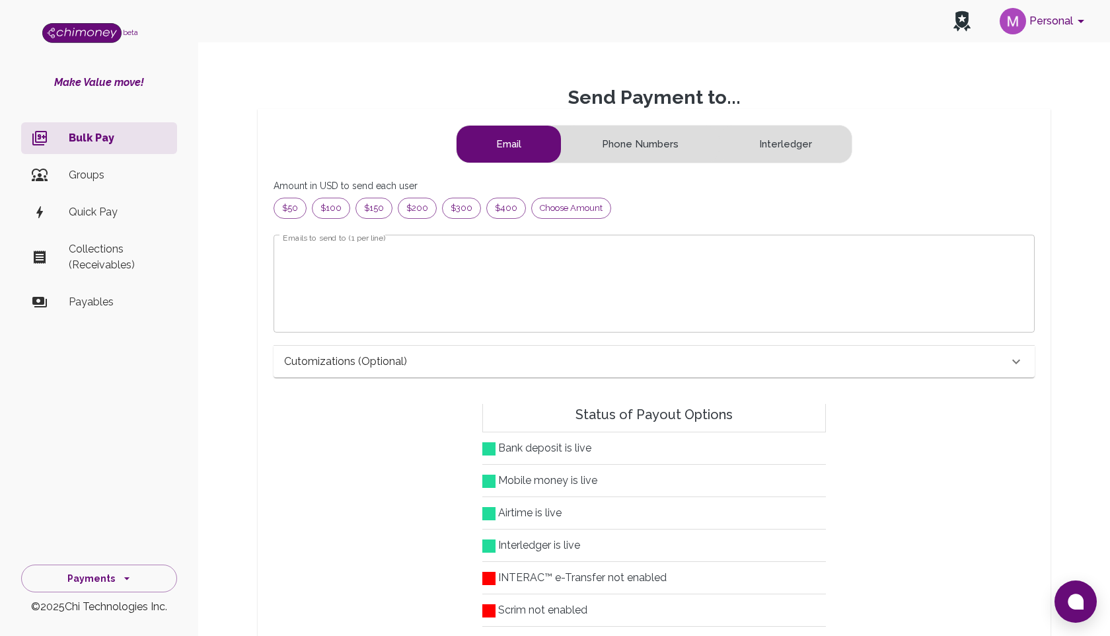
scroll to position [170, 739]
click at [560, 208] on span "Choose amount" at bounding box center [571, 208] width 79 height 13
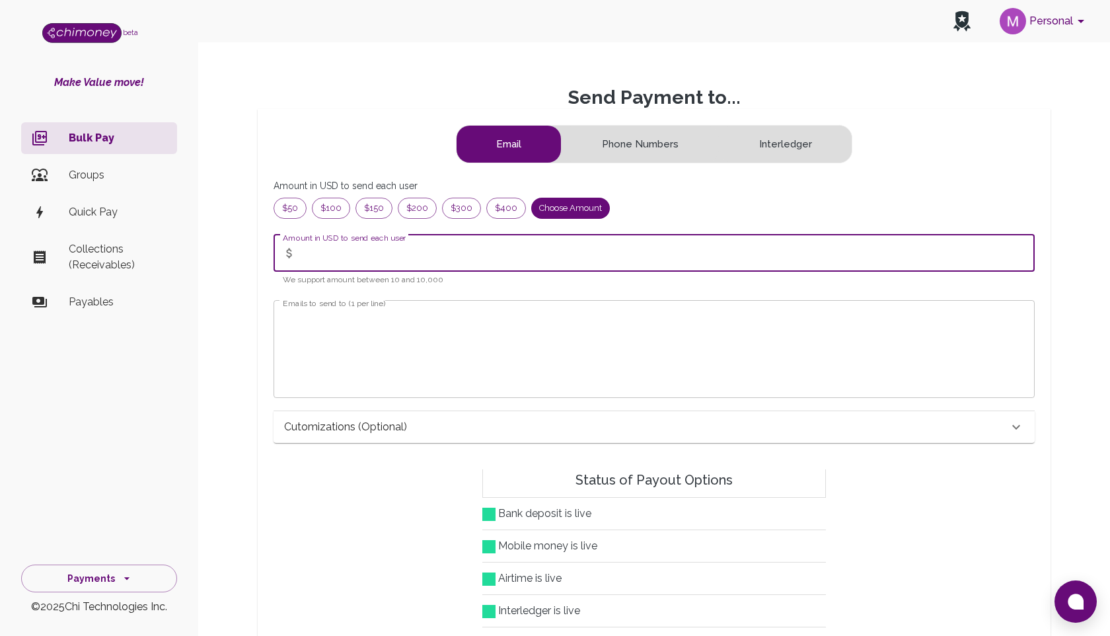
click at [410, 251] on input "Amount in USD to send each user" at bounding box center [668, 253] width 734 height 37
type input "10"
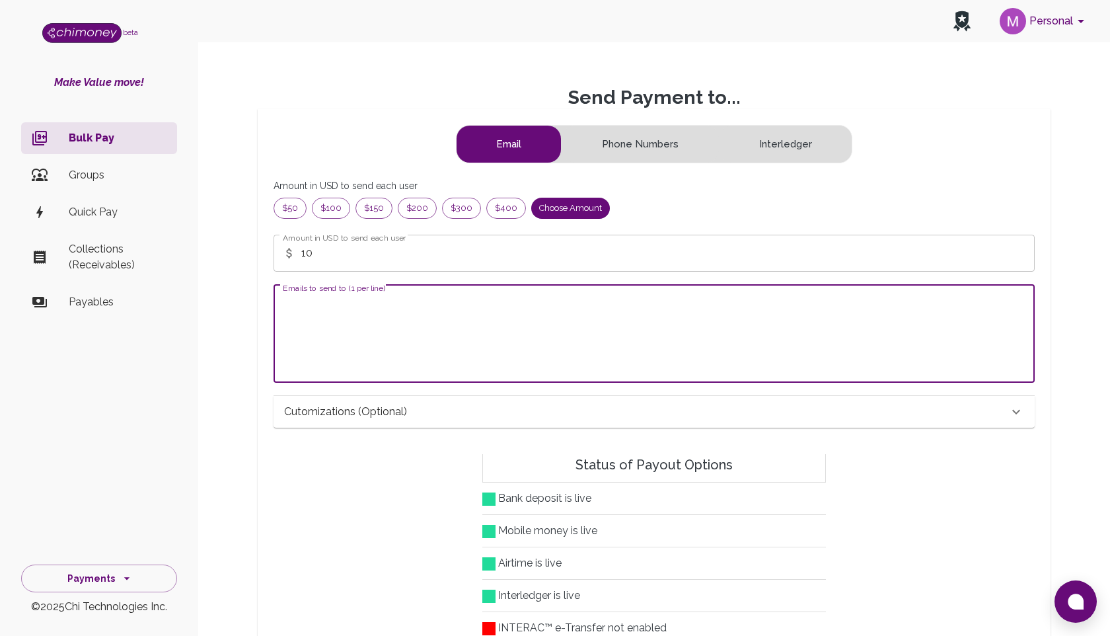
click at [406, 364] on textarea "Emails to send to (1 per line)" at bounding box center [654, 333] width 743 height 76
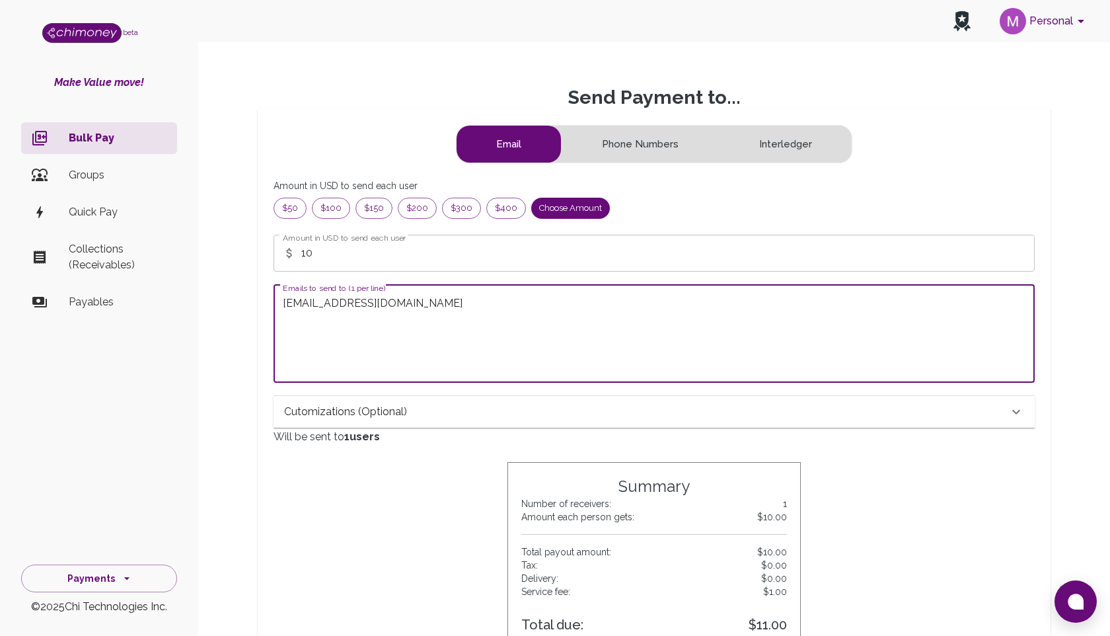
scroll to position [414, 0]
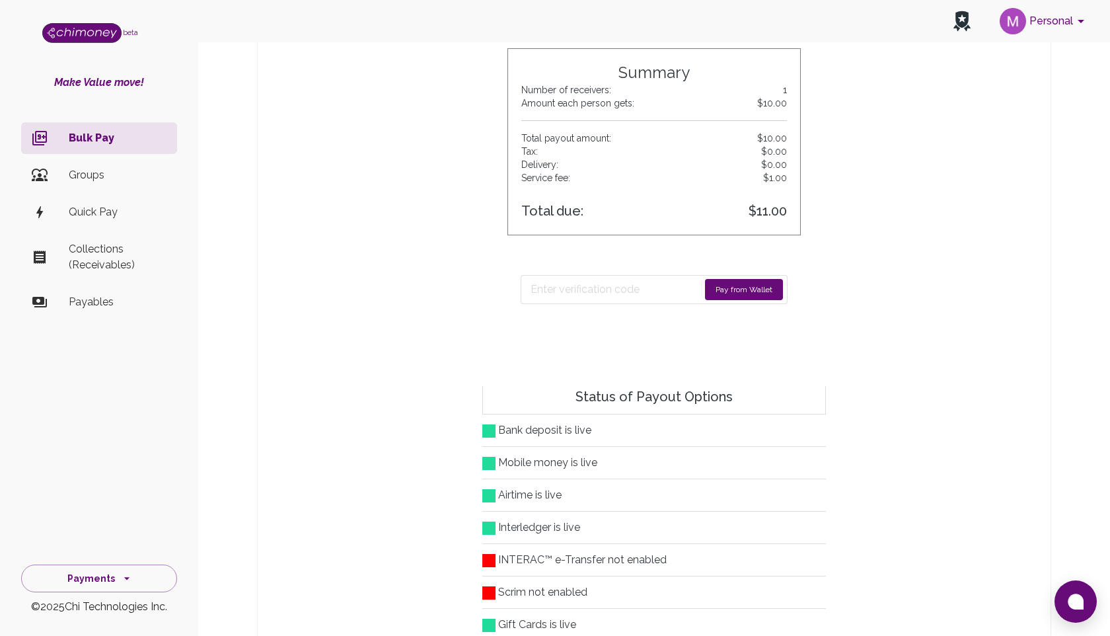
type textarea "mahfuz@chimoney.io"
click at [749, 289] on button "Pay from Wallet" at bounding box center [744, 289] width 78 height 21
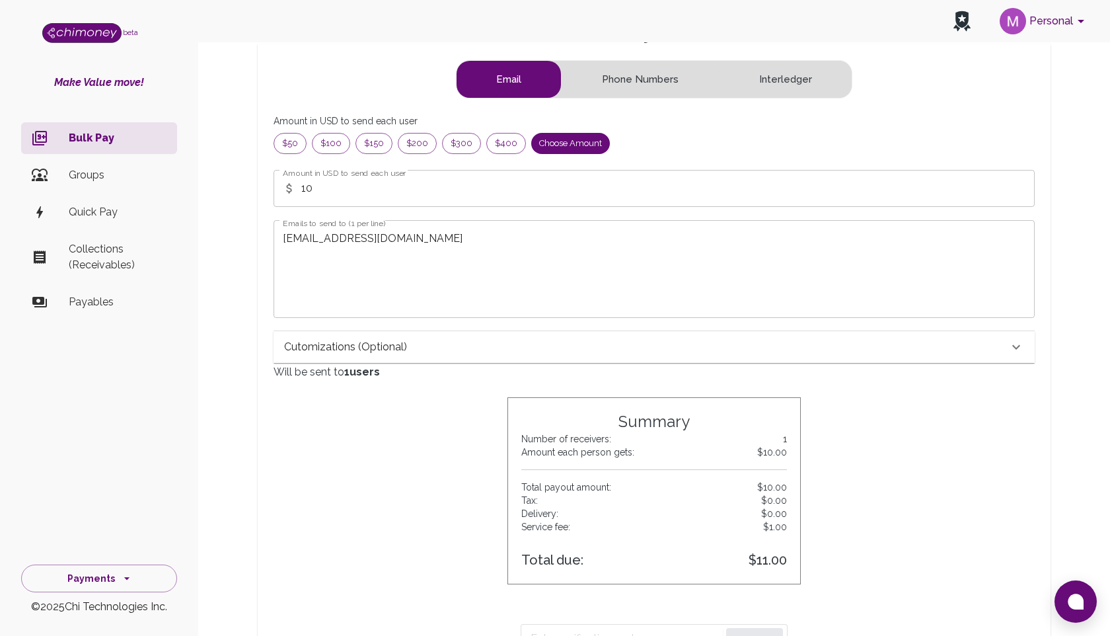
scroll to position [0, 0]
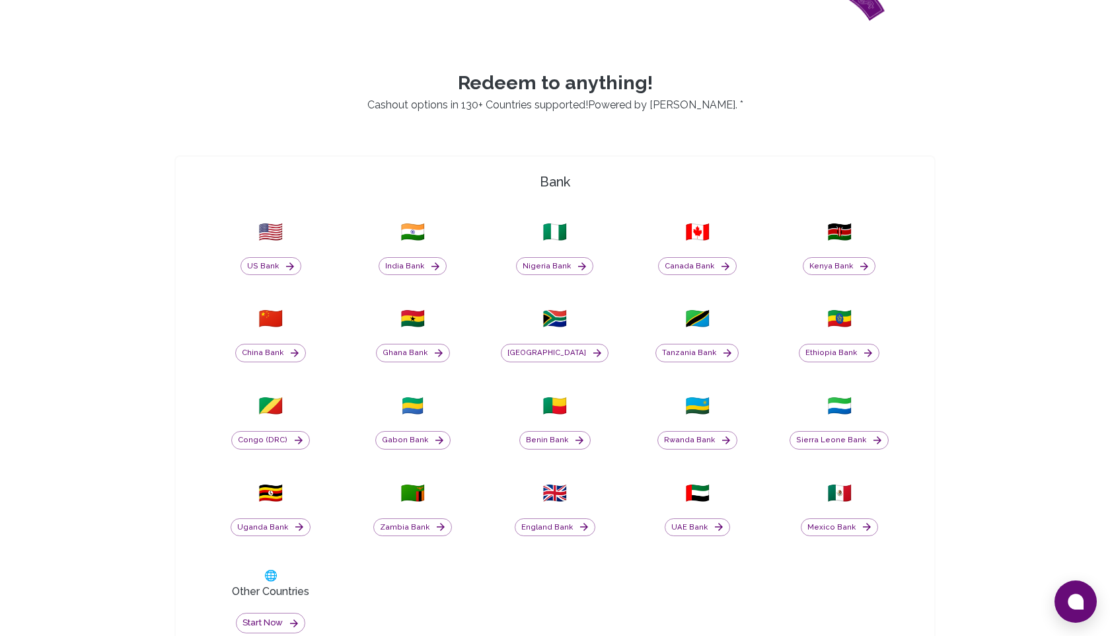
scroll to position [418, 0]
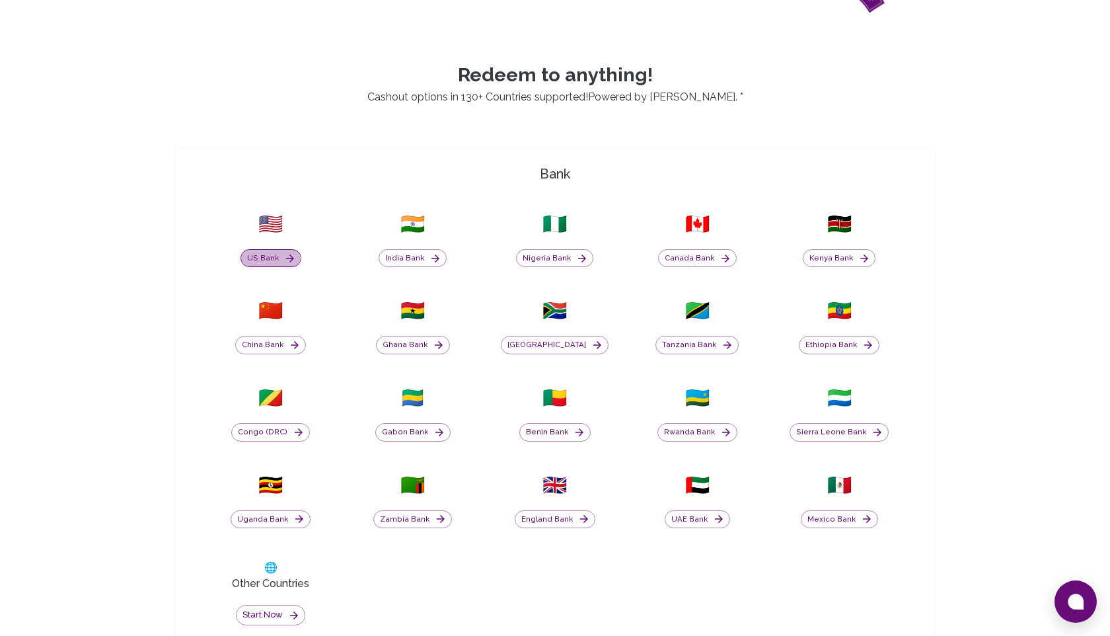
click at [267, 258] on button "US Bank" at bounding box center [271, 258] width 61 height 19
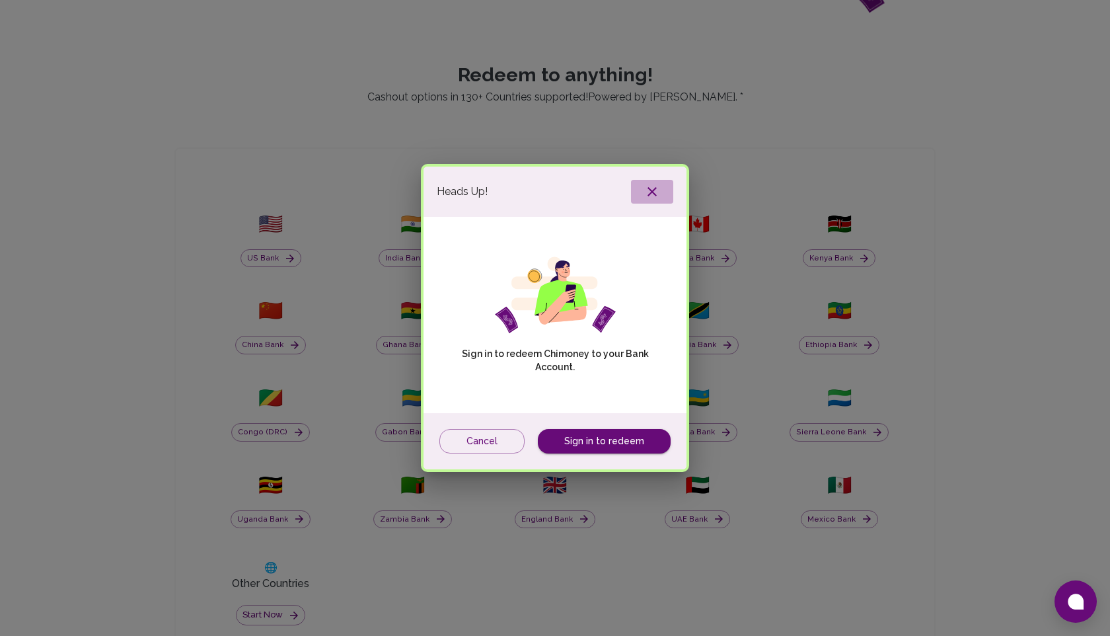
click at [644, 186] on icon "button" at bounding box center [652, 192] width 16 height 16
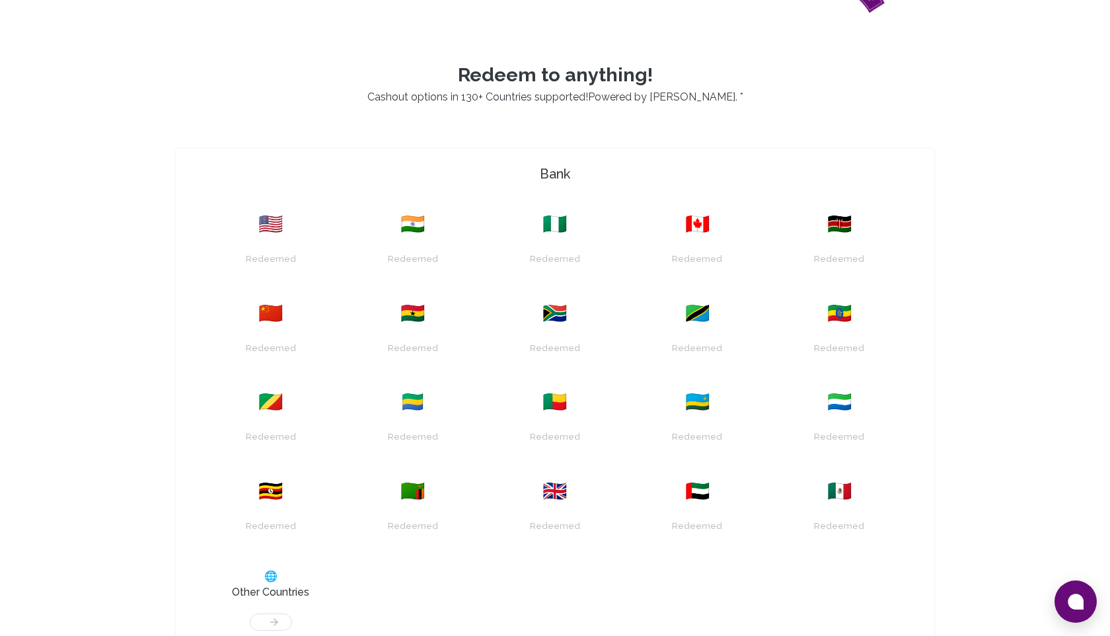
scroll to position [0, 0]
